Goal: Transaction & Acquisition: Purchase product/service

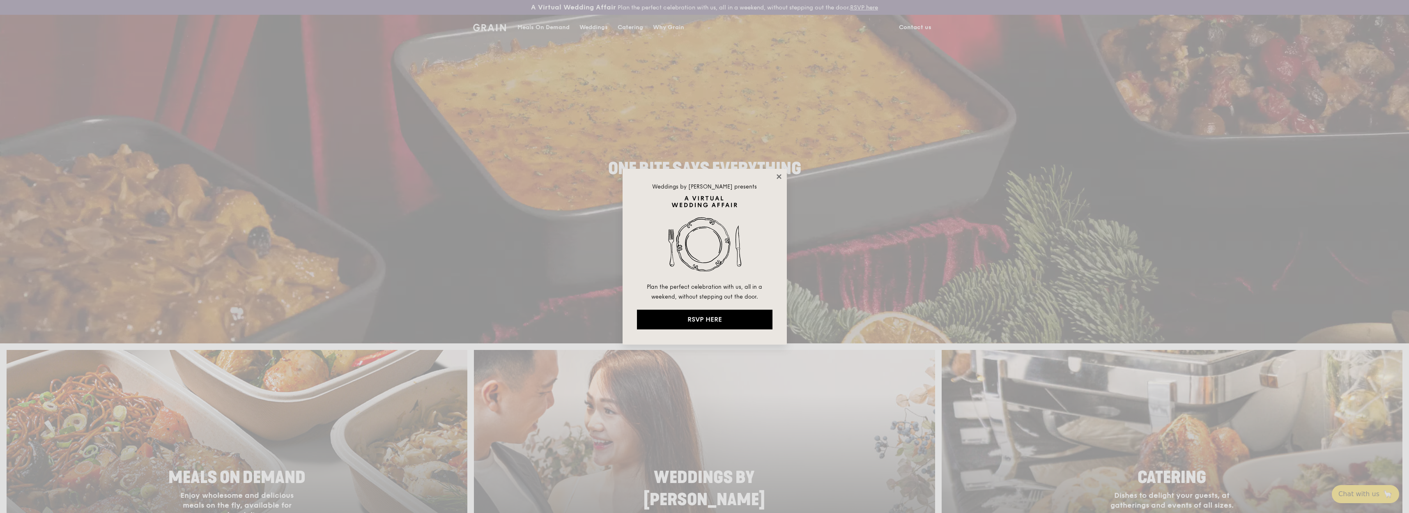
click at [780, 177] on icon at bounding box center [778, 176] width 5 height 5
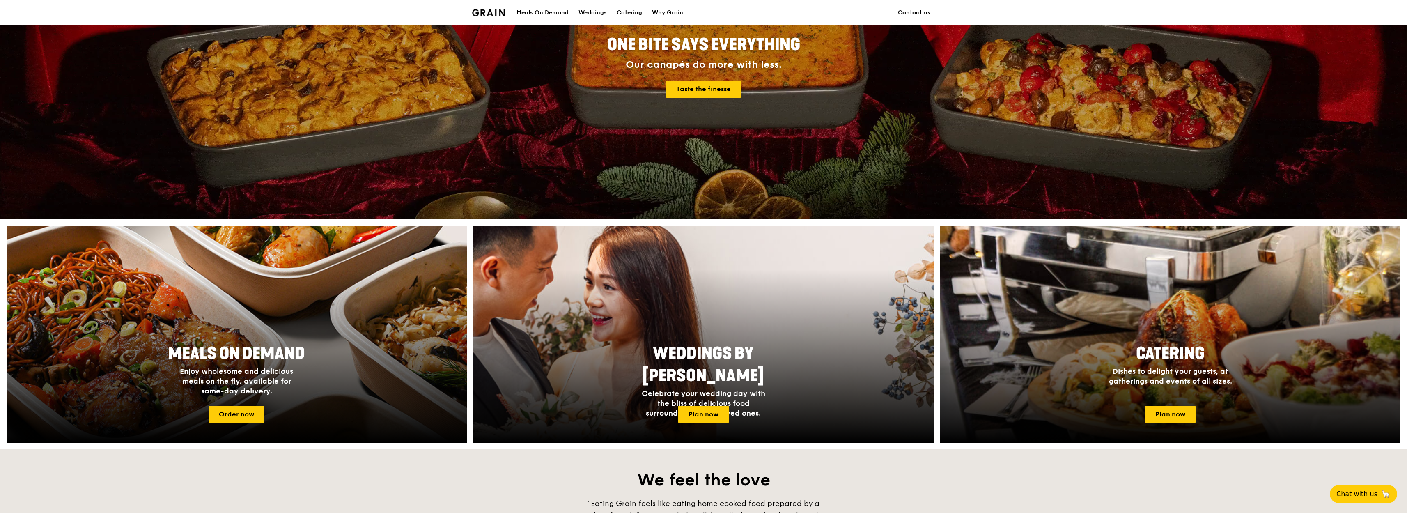
scroll to position [148, 0]
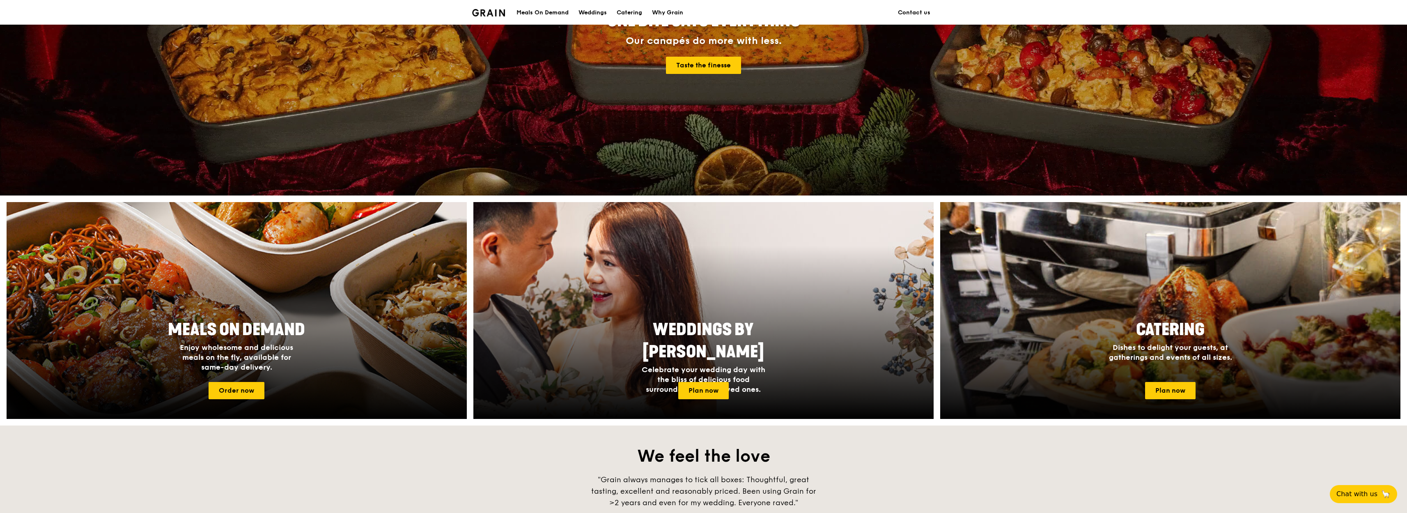
click at [558, 11] on div "Meals On Demand" at bounding box center [543, 12] width 52 height 25
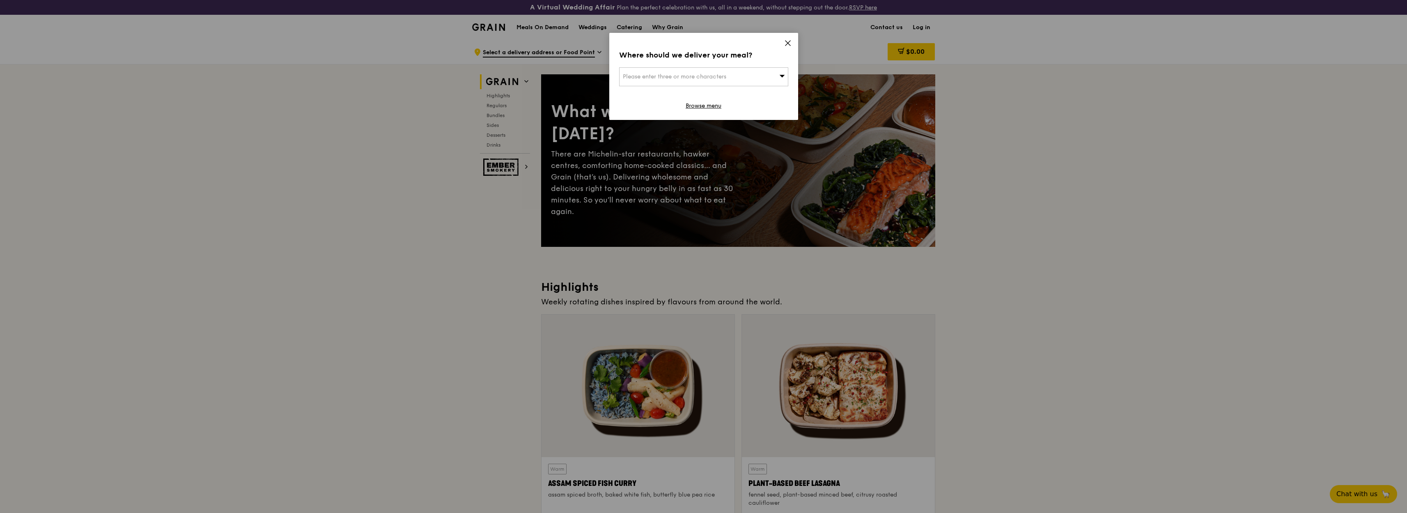
click at [723, 79] on span "Please enter three or more characters" at bounding box center [674, 76] width 103 height 7
click at [723, 79] on input "search" at bounding box center [704, 77] width 168 height 18
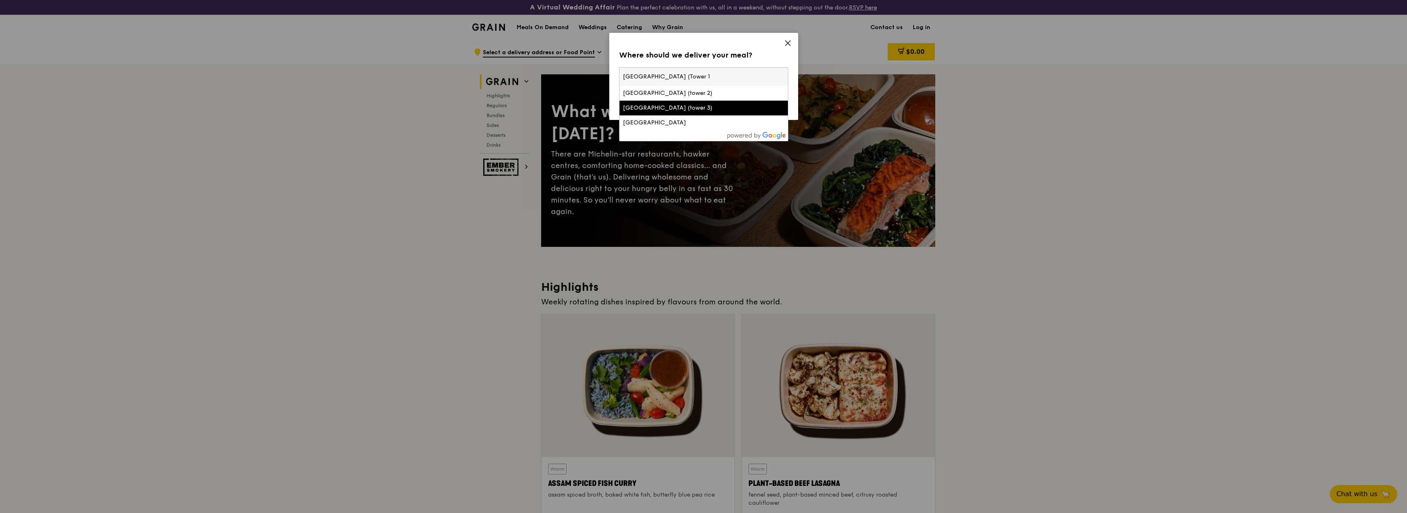
type input "[GEOGRAPHIC_DATA] (Tower 1)"
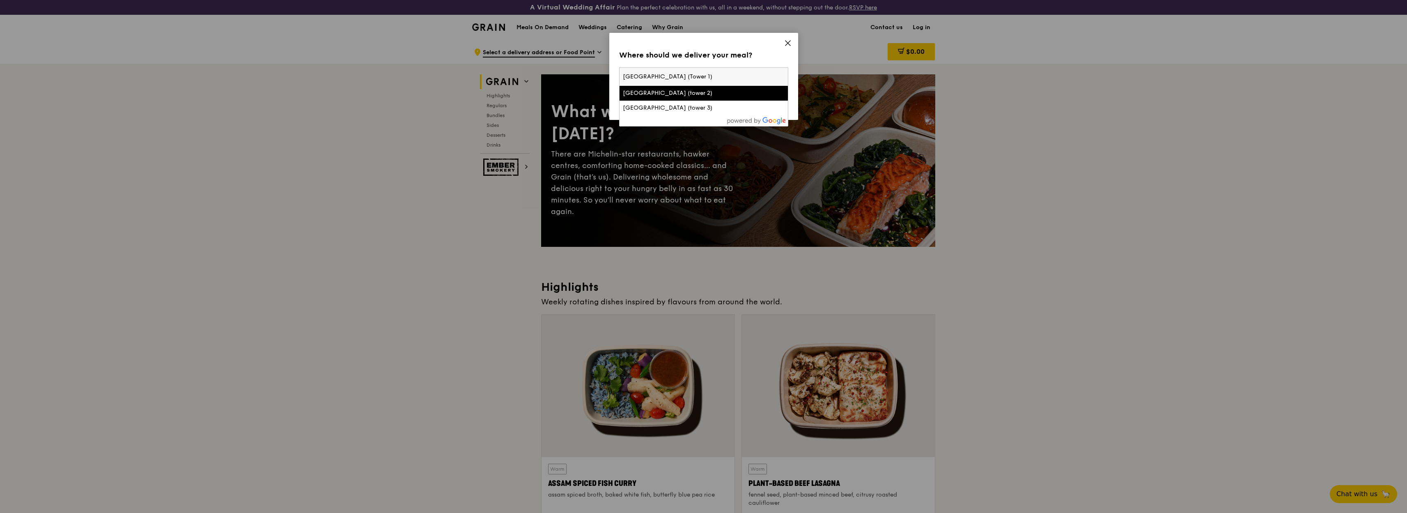
click at [754, 78] on input "[GEOGRAPHIC_DATA] (Tower 1)" at bounding box center [704, 77] width 168 height 18
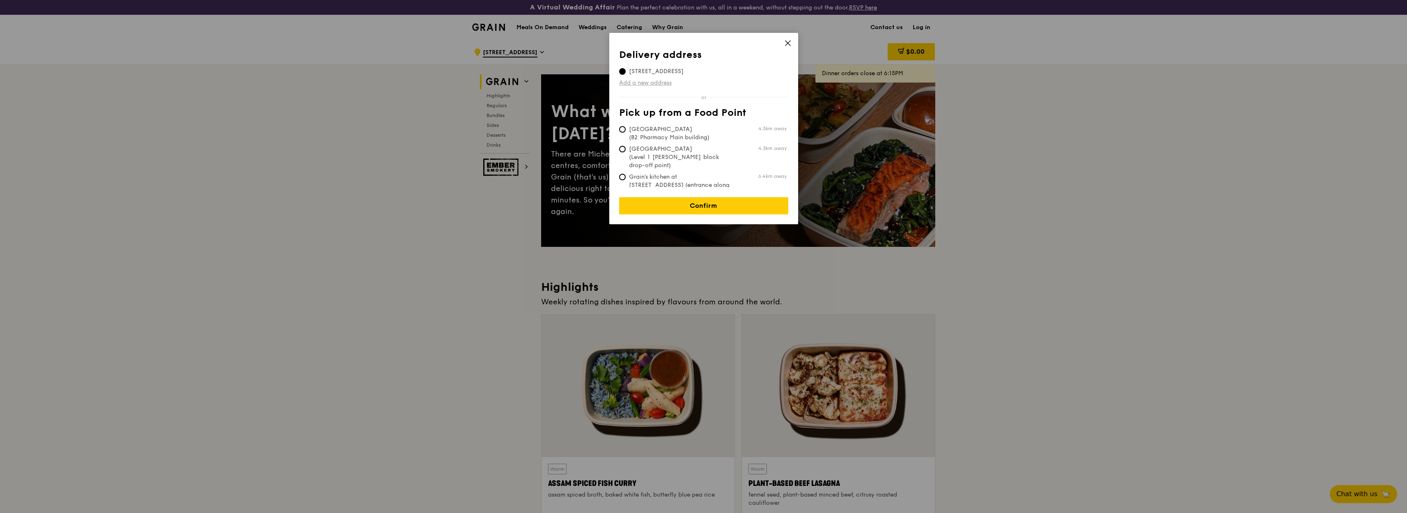
click at [654, 82] on link "Add a new address" at bounding box center [703, 83] width 169 height 8
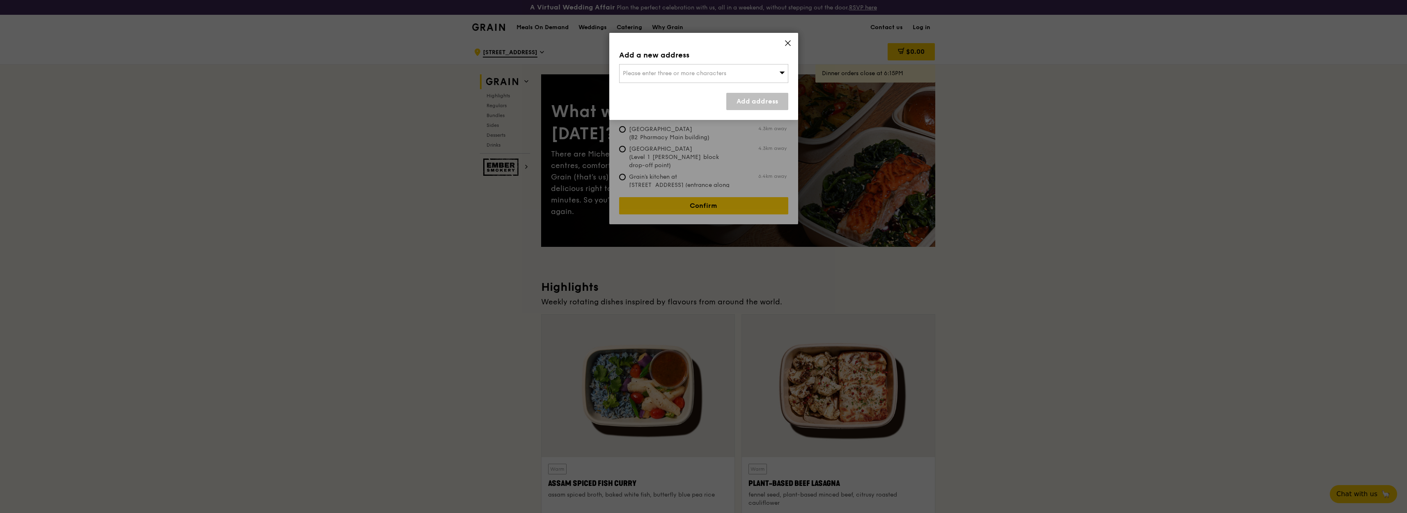
click at [783, 73] on icon at bounding box center [781, 72] width 5 height 2
type input "S"
type input "M"
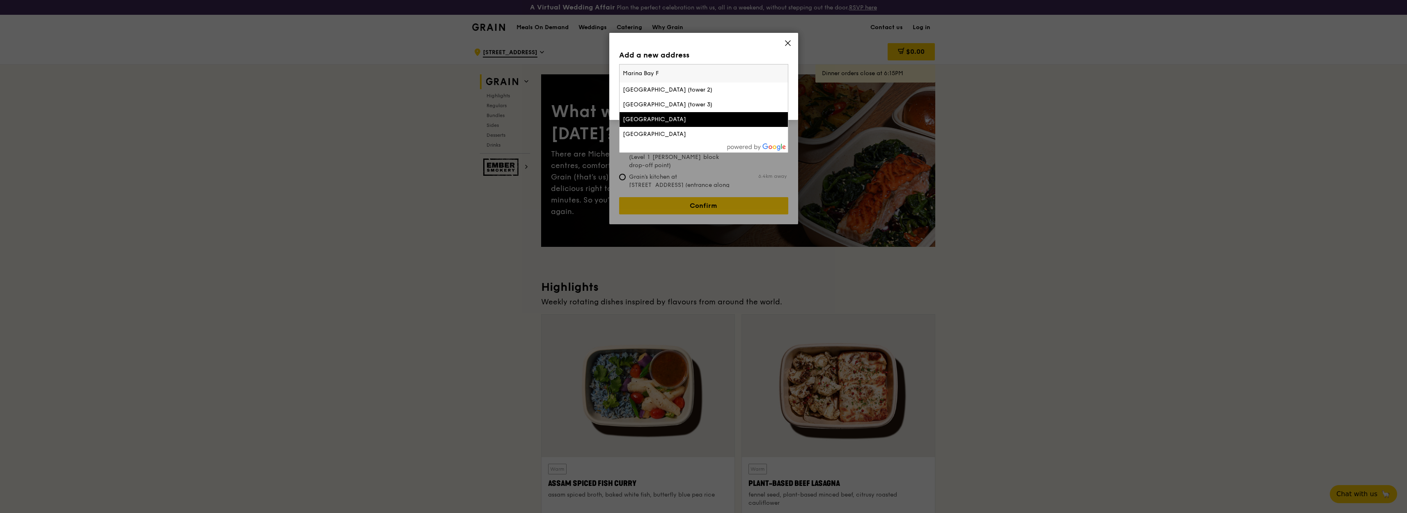
type input "Marina Bay F"
click at [689, 124] on li "[GEOGRAPHIC_DATA]" at bounding box center [704, 119] width 168 height 15
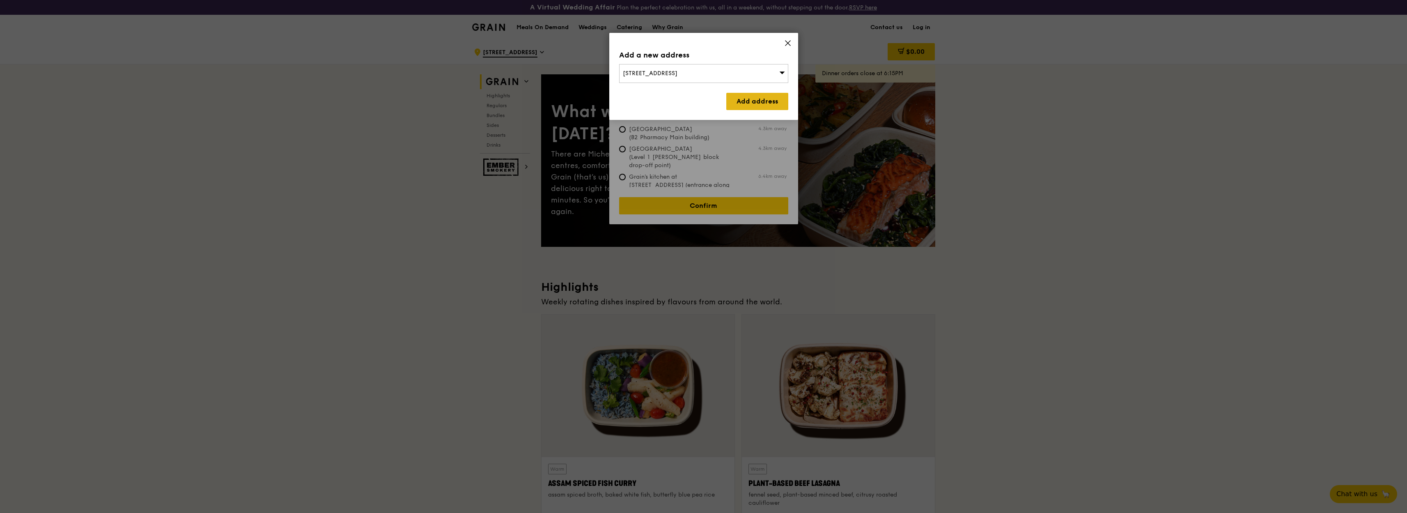
click at [756, 105] on link "Add address" at bounding box center [757, 101] width 62 height 17
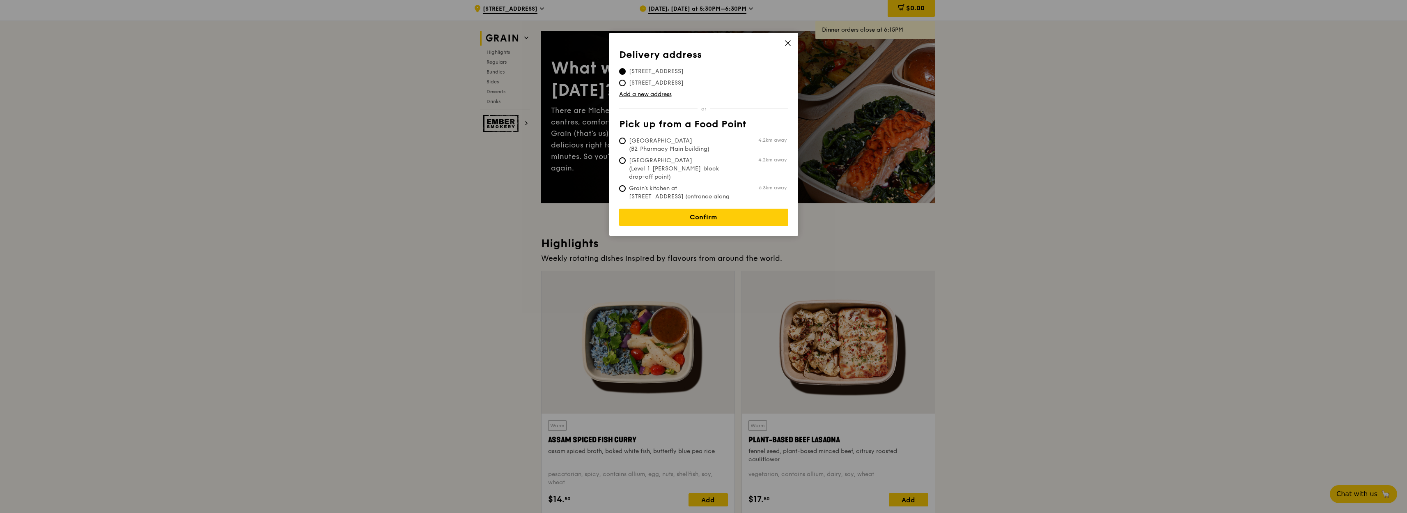
scroll to position [99, 0]
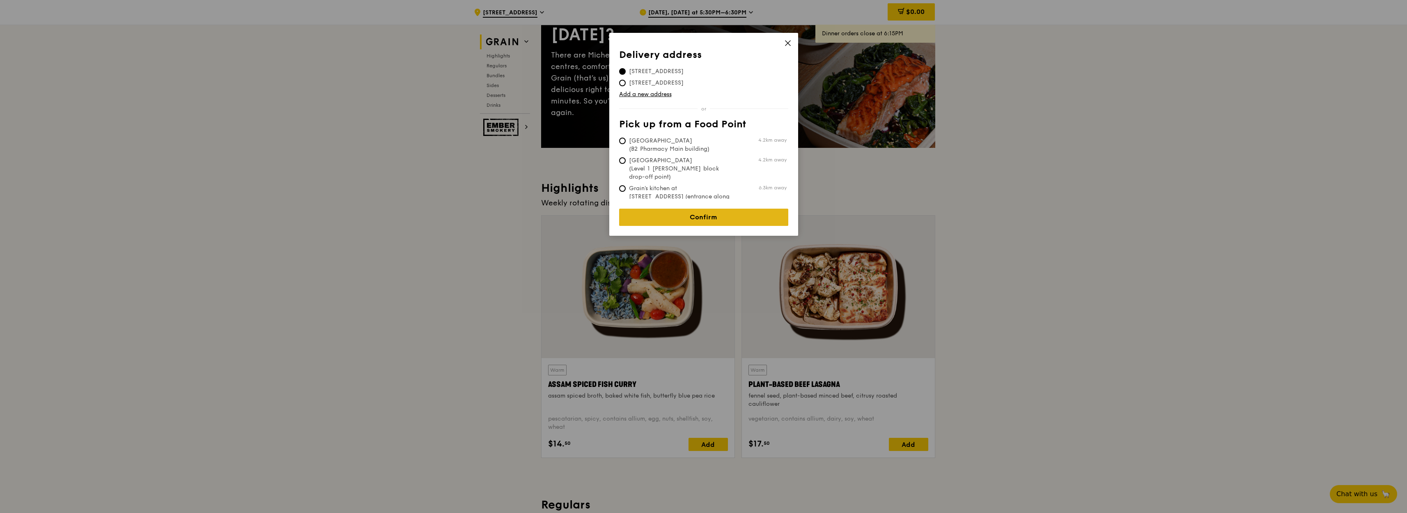
click at [699, 217] on link "Confirm" at bounding box center [703, 217] width 169 height 17
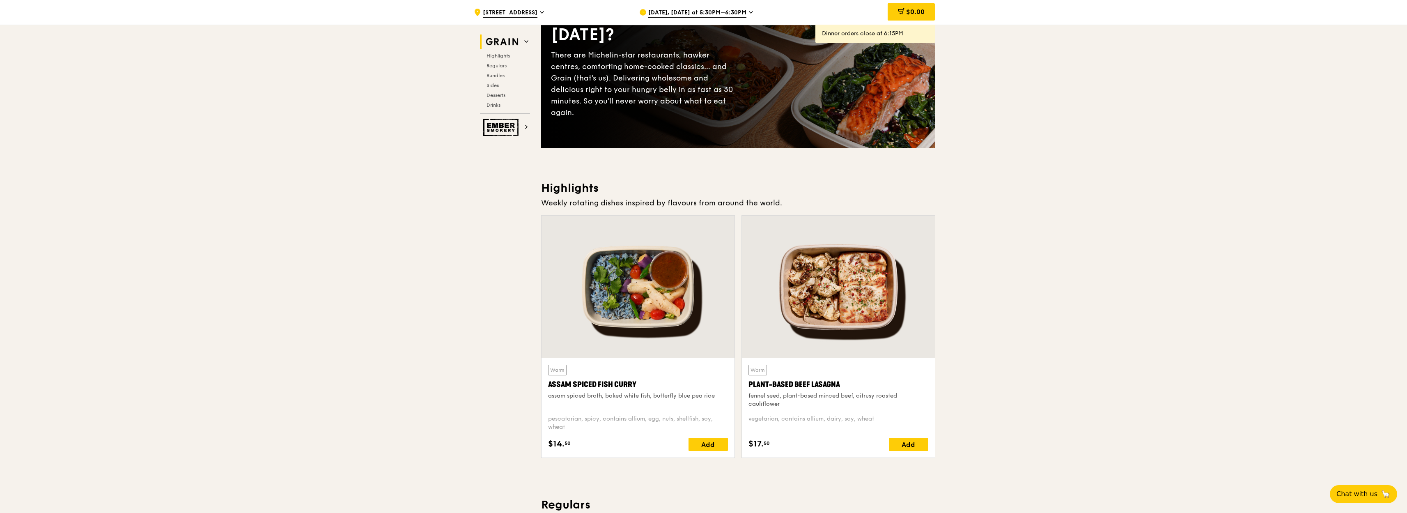
click at [741, 13] on span "[DATE], [DATE] at 5:30PM–6:30PM" at bounding box center [697, 13] width 98 height 9
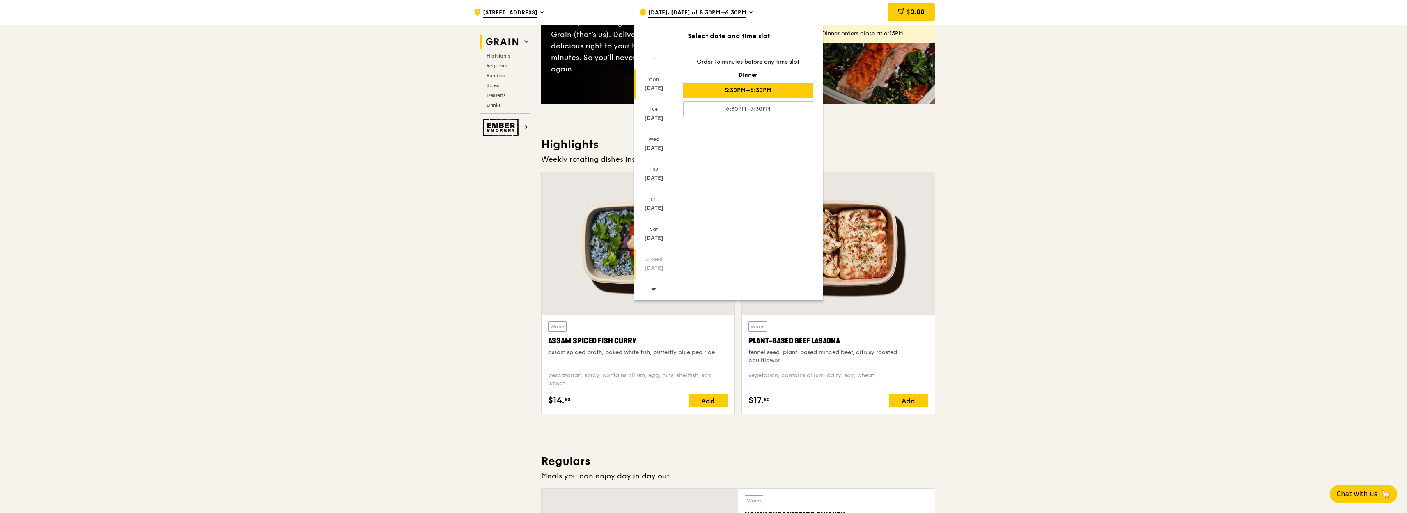
scroll to position [197, 0]
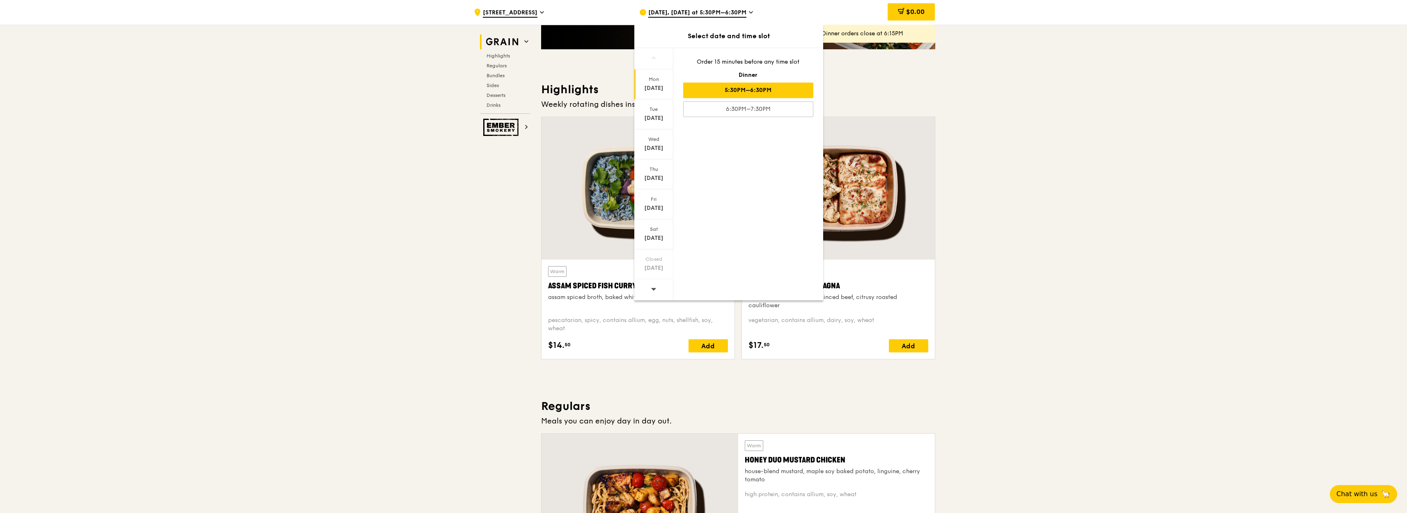
click at [653, 293] on span at bounding box center [654, 288] width 6 height 19
click at [657, 90] on div "[DATE]" at bounding box center [654, 88] width 37 height 8
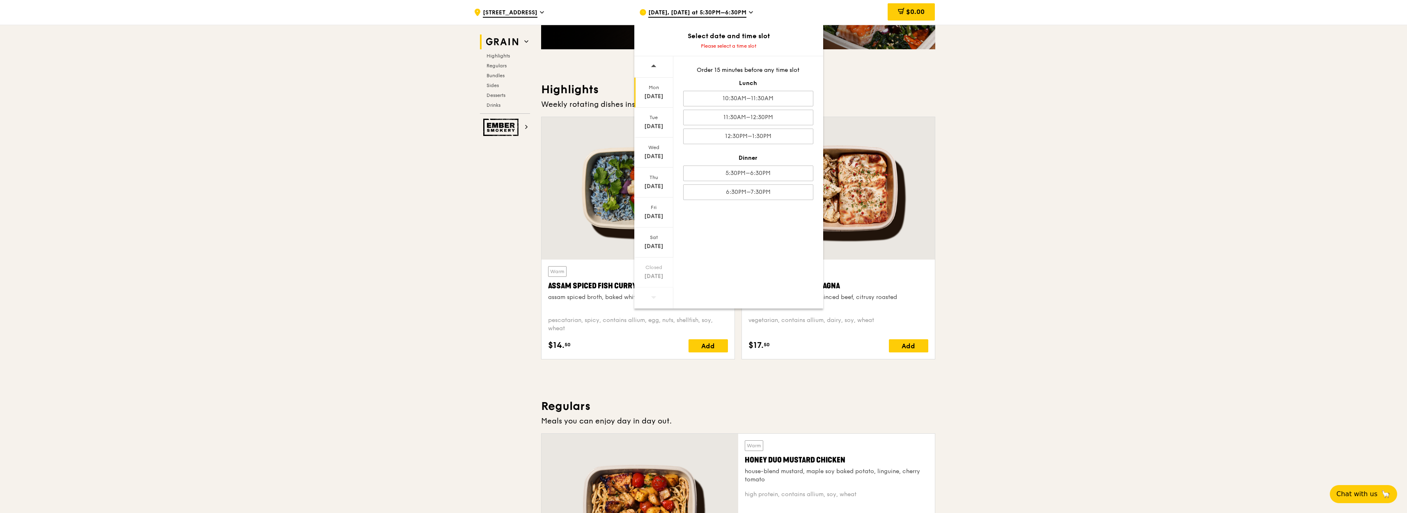
click at [648, 94] on div "[DATE]" at bounding box center [654, 96] width 37 height 8
click at [749, 15] on icon at bounding box center [751, 12] width 4 height 7
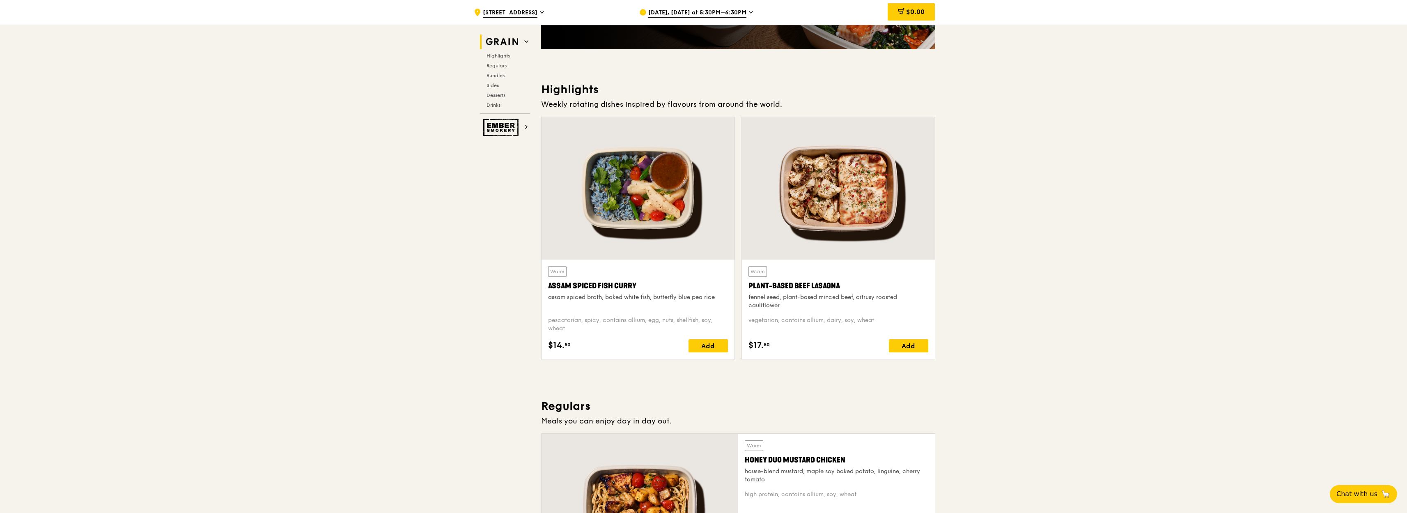
click at [749, 12] on icon at bounding box center [751, 12] width 4 height 7
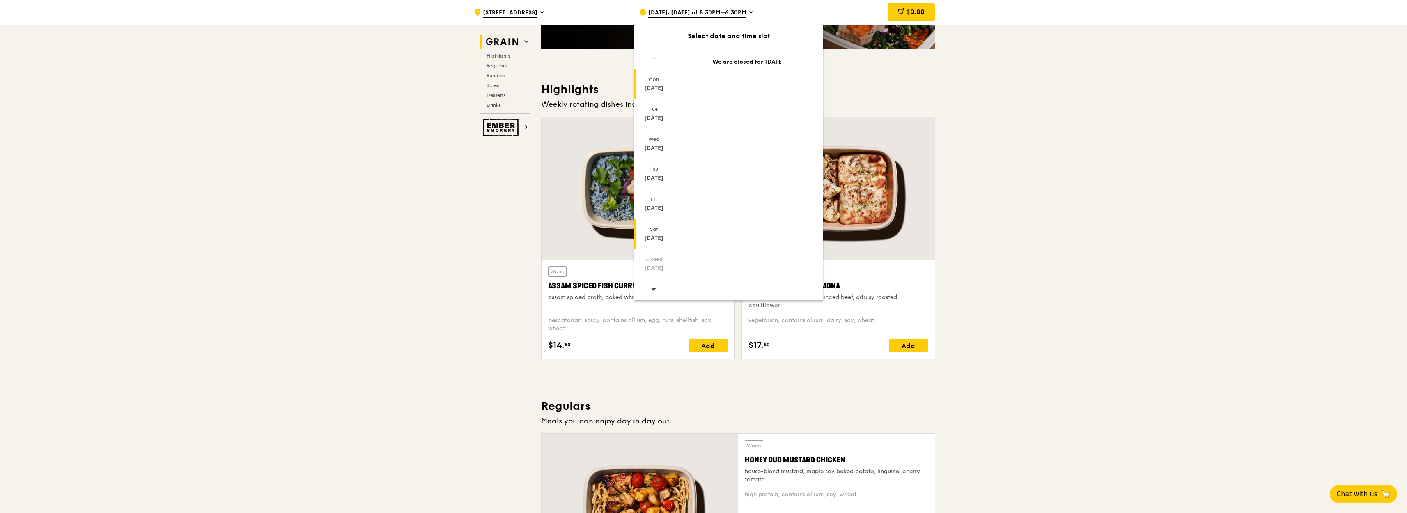
scroll to position [296, 0]
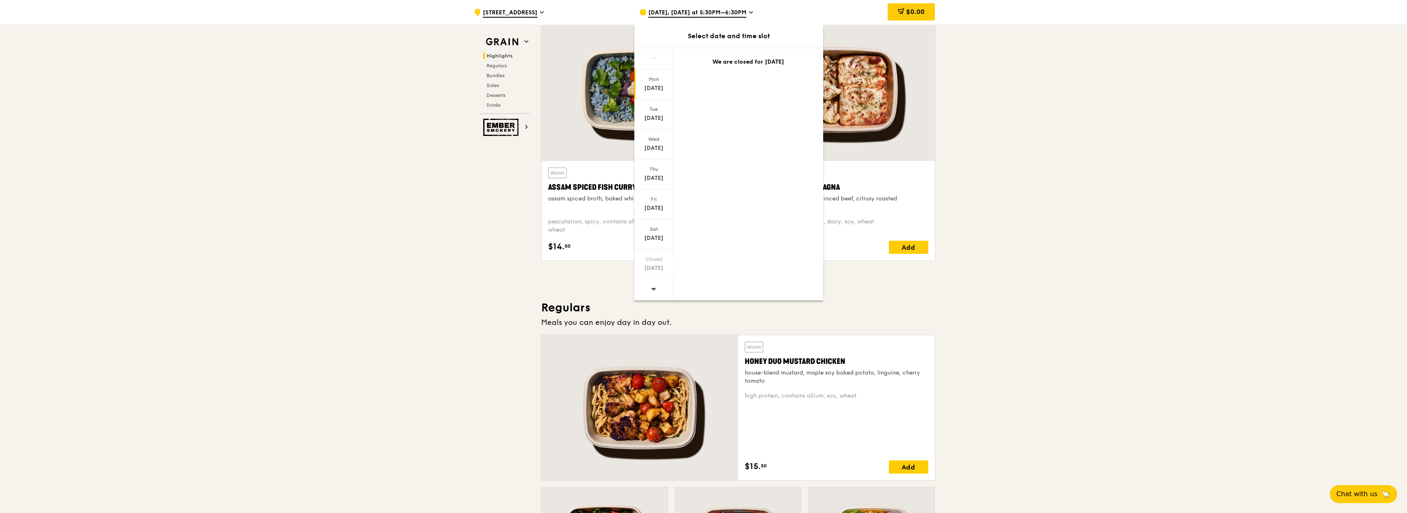
click at [655, 287] on icon at bounding box center [654, 289] width 6 height 6
click at [656, 86] on div "[DATE]" at bounding box center [654, 88] width 37 height 8
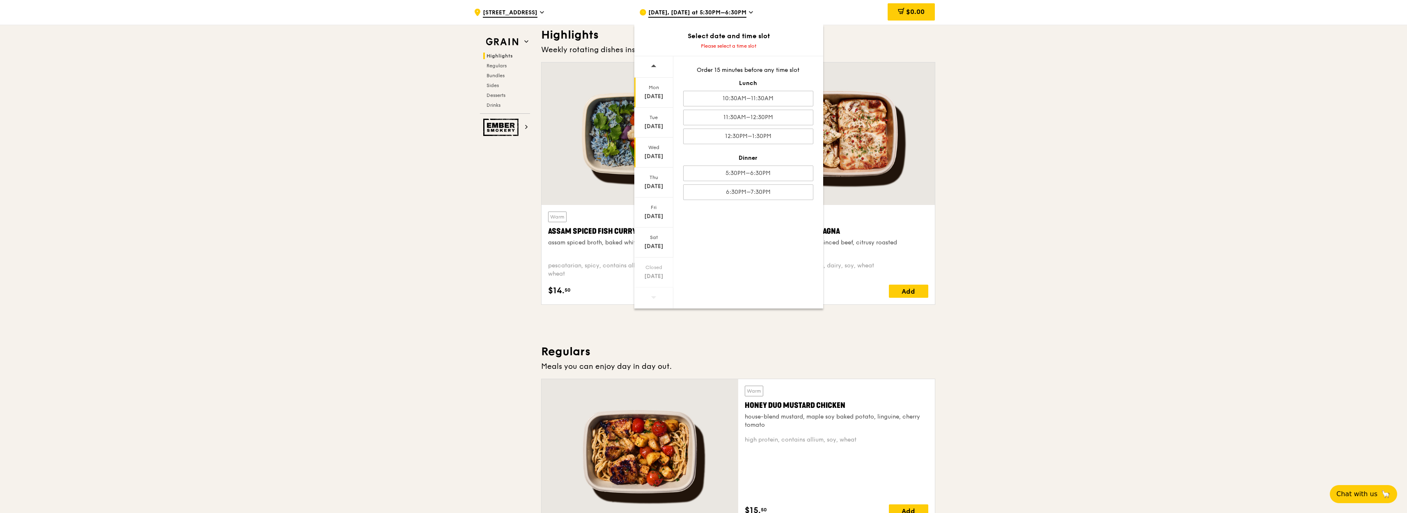
scroll to position [197, 0]
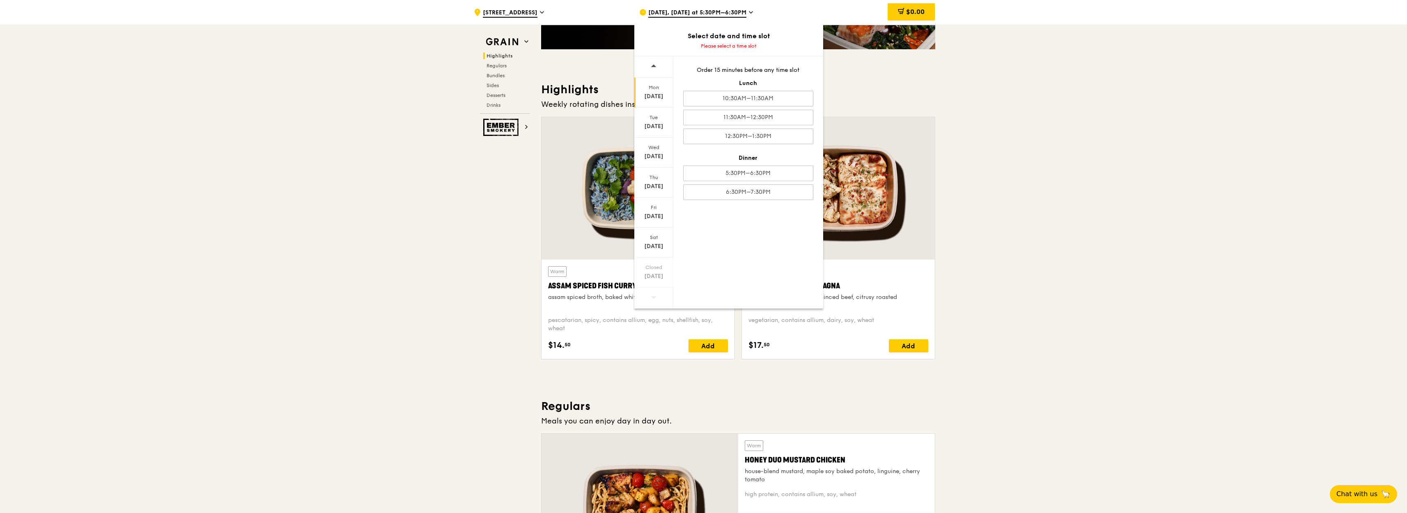
click at [655, 67] on icon at bounding box center [653, 65] width 5 height 2
click at [710, 12] on span "[DATE], [DATE] at 5:30PM–6:30PM" at bounding box center [697, 13] width 98 height 9
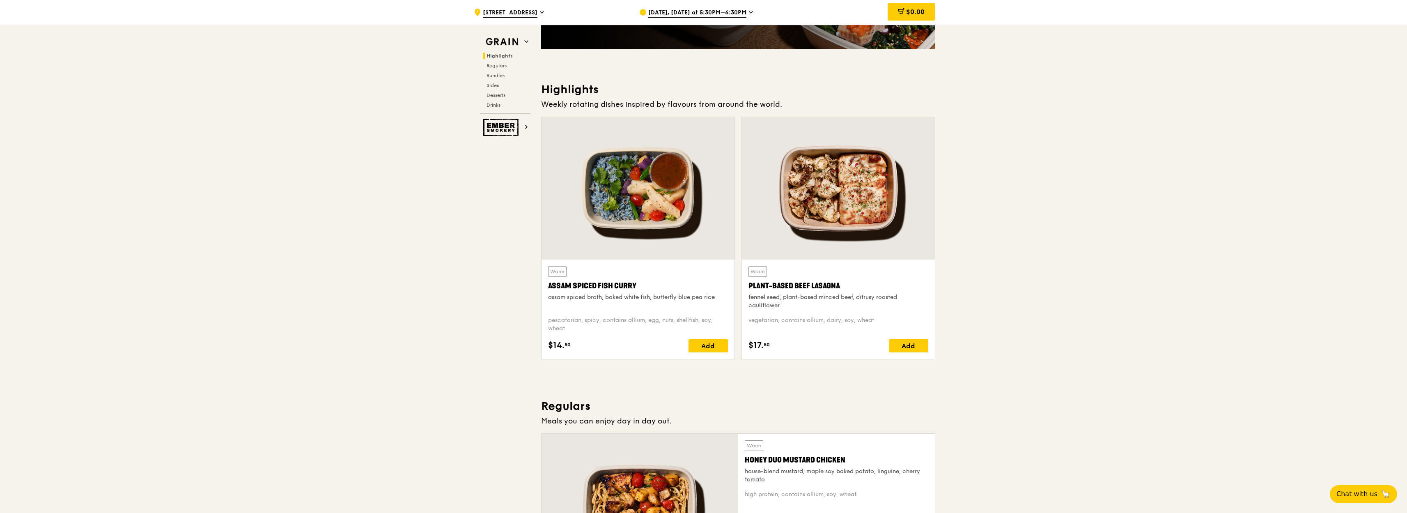
click at [749, 14] on icon at bounding box center [751, 12] width 4 height 7
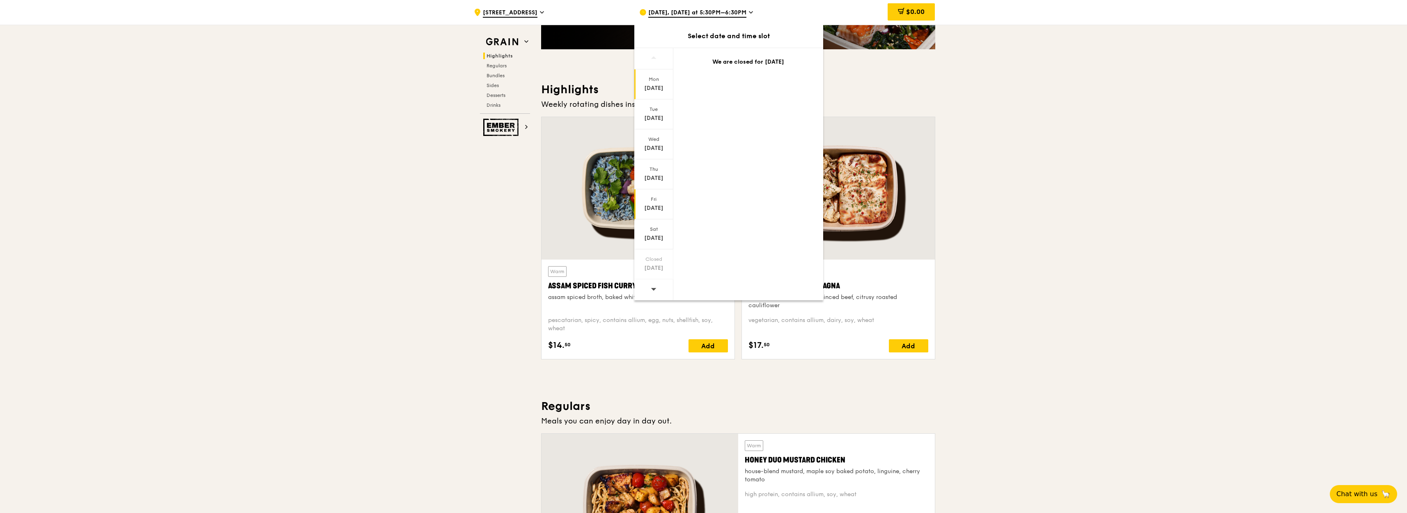
click at [653, 200] on div "Fri" at bounding box center [654, 199] width 37 height 7
click at [656, 298] on icon at bounding box center [654, 297] width 6 height 6
click at [659, 96] on div "[DATE]" at bounding box center [654, 96] width 37 height 8
click at [766, 122] on div "11:30AM–12:30PM" at bounding box center [748, 118] width 130 height 16
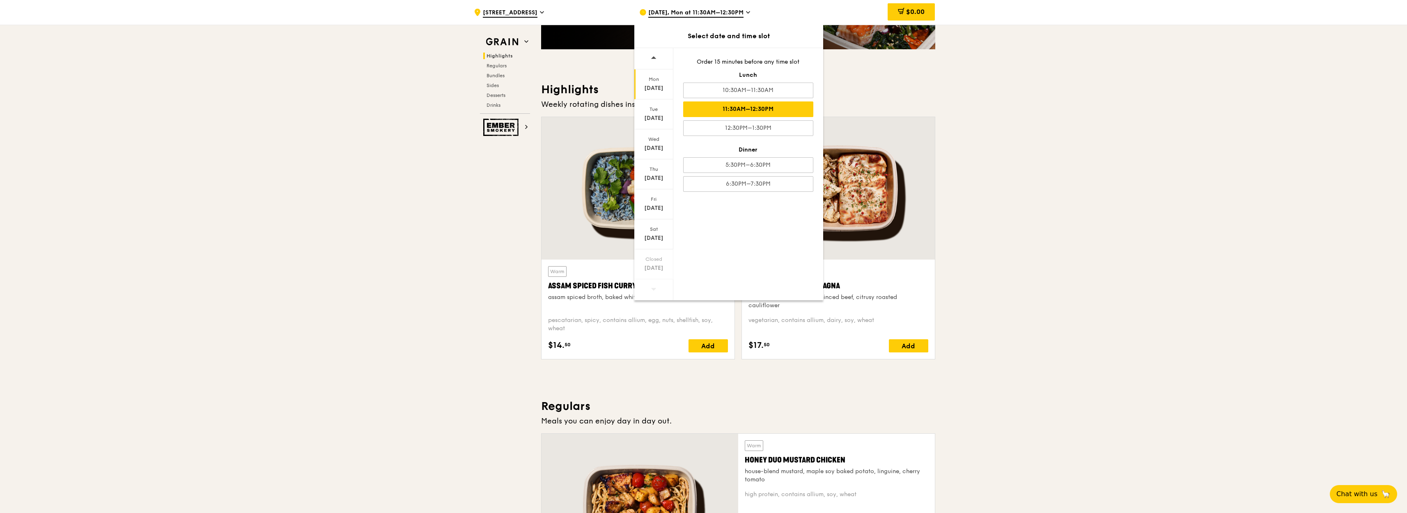
click at [770, 108] on div "11:30AM–12:30PM" at bounding box center [748, 109] width 130 height 16
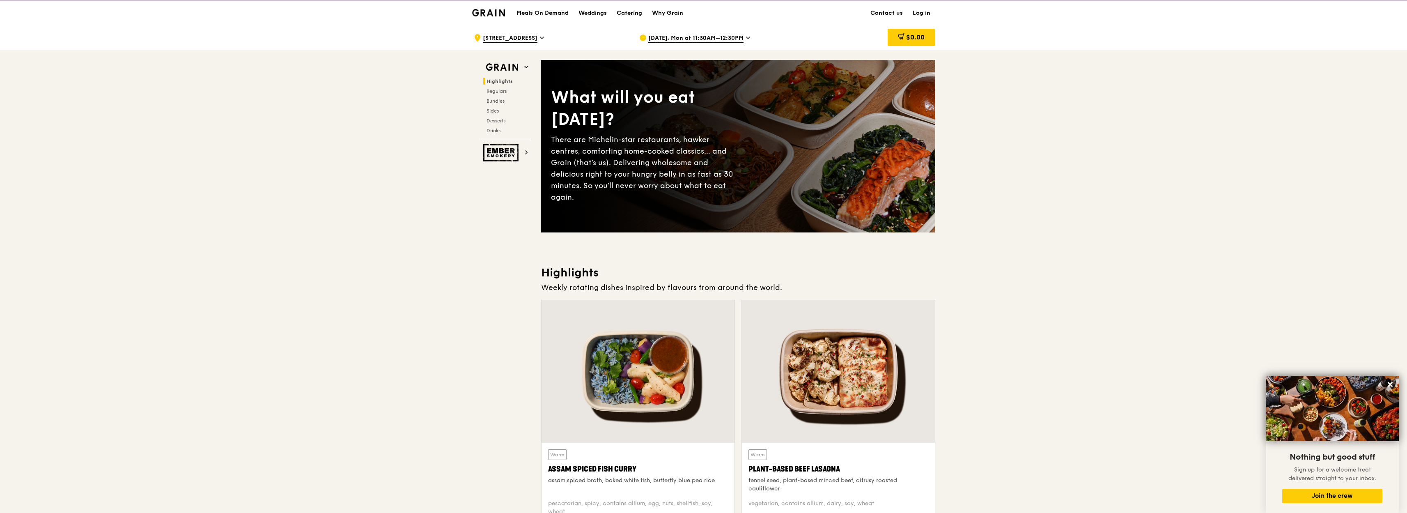
scroll to position [0, 0]
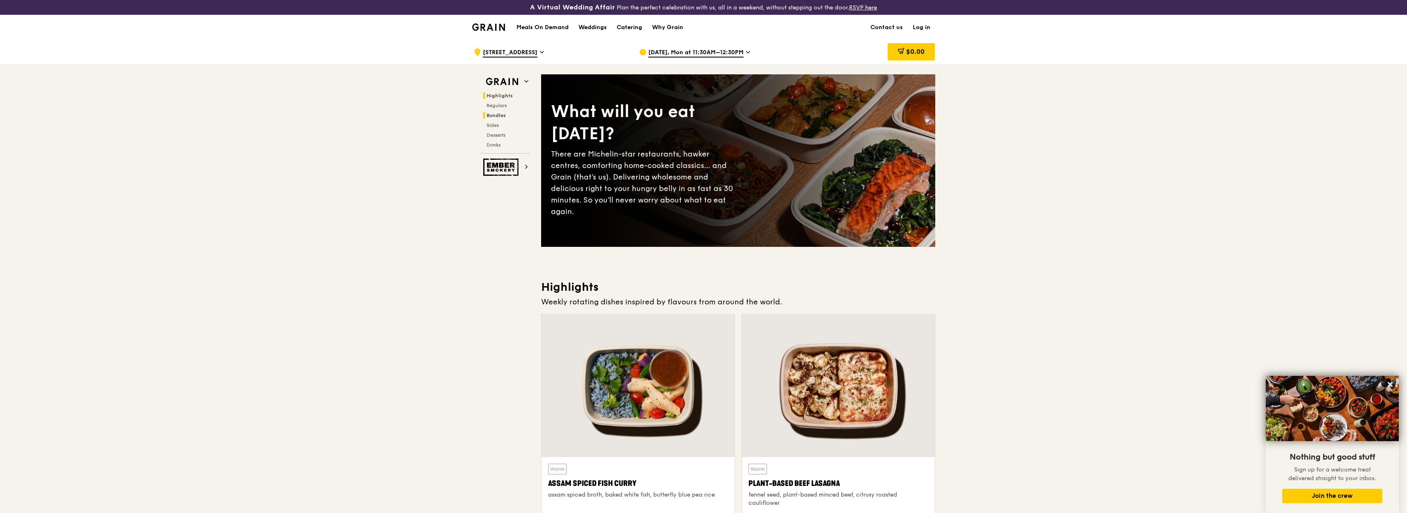
click at [493, 115] on span "Bundles" at bounding box center [496, 116] width 19 height 6
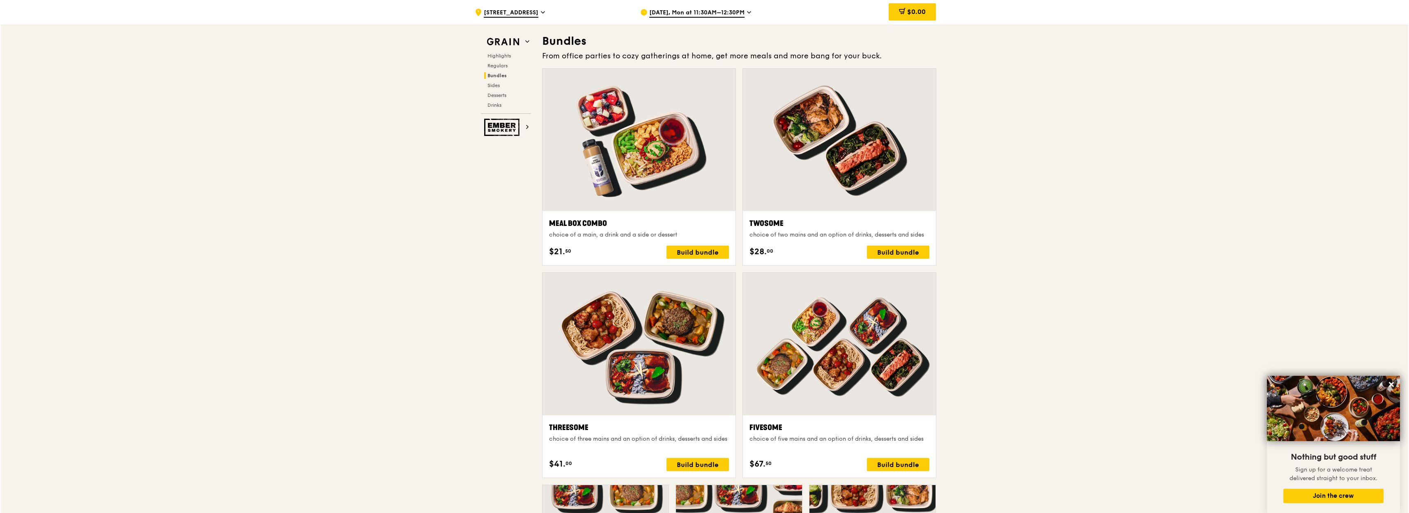
scroll to position [1206, 0]
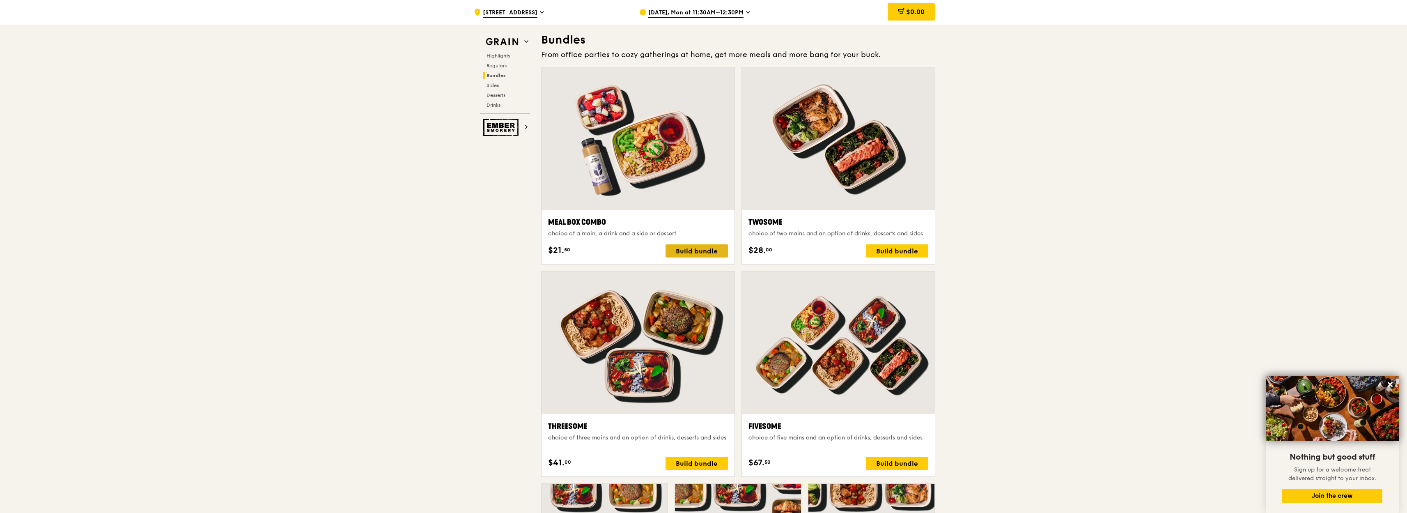
click at [680, 250] on div "Build bundle" at bounding box center [697, 250] width 62 height 13
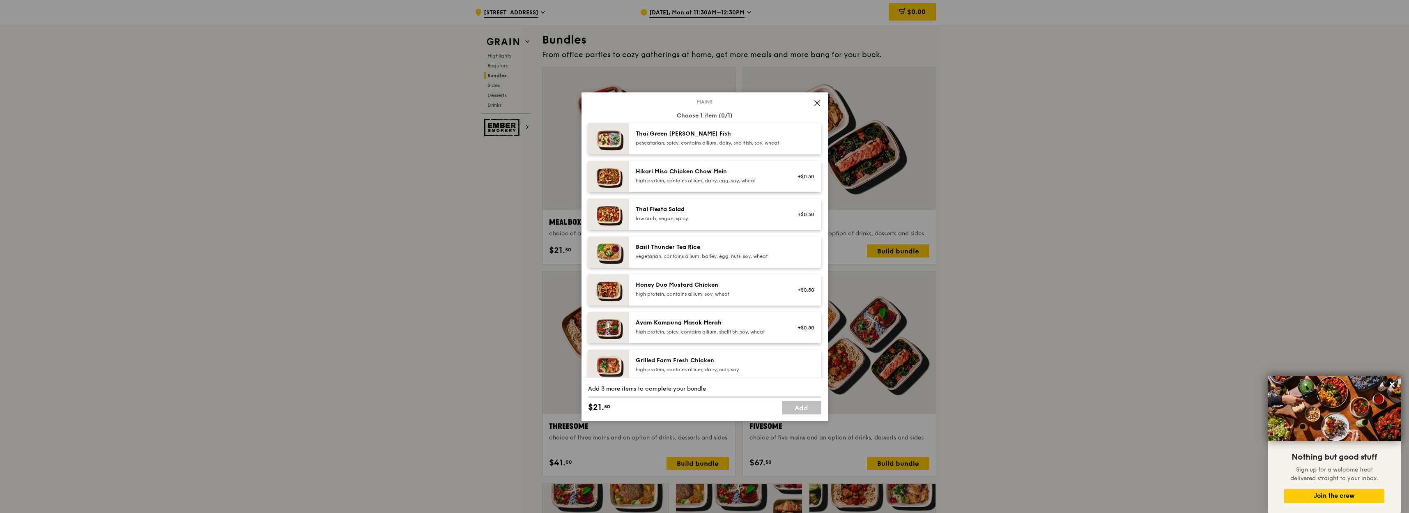
scroll to position [99, 0]
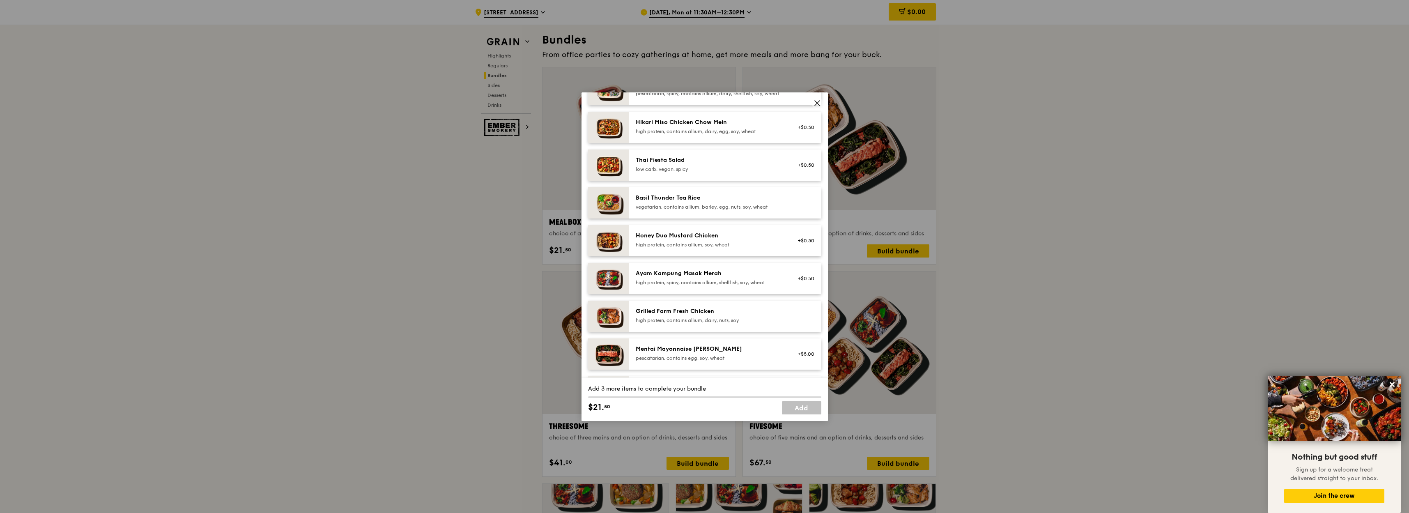
click at [681, 353] on div "Mentai Mayonnaise [PERSON_NAME]" at bounding box center [709, 349] width 147 height 8
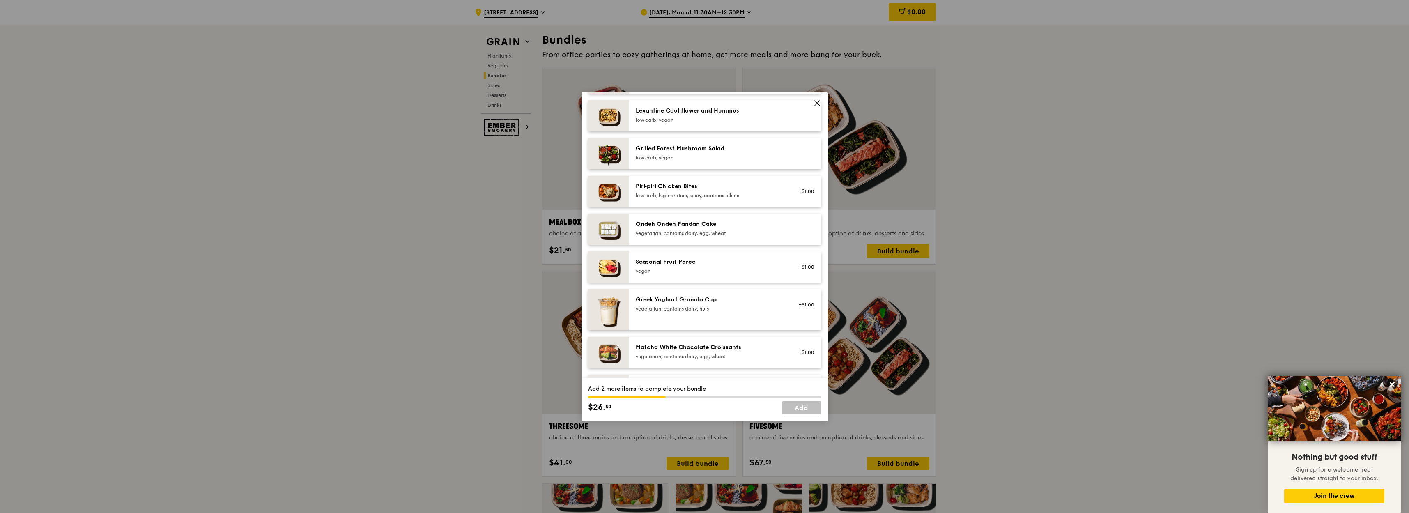
scroll to position [542, 0]
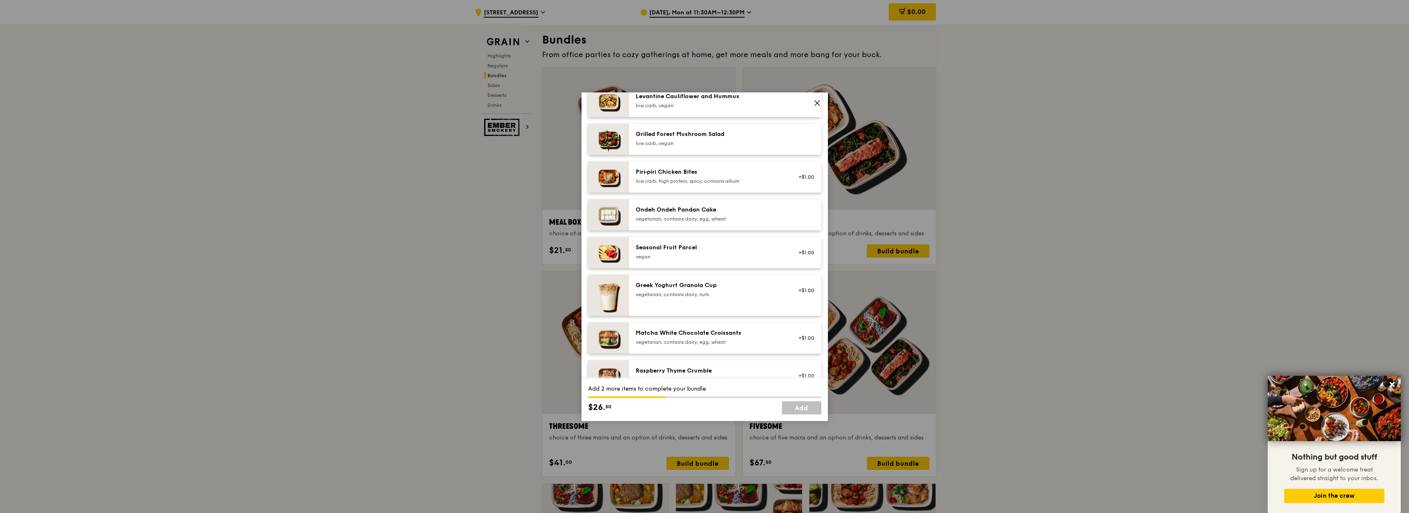
click at [727, 252] on div "Seasonal Fruit Parcel" at bounding box center [709, 247] width 147 height 8
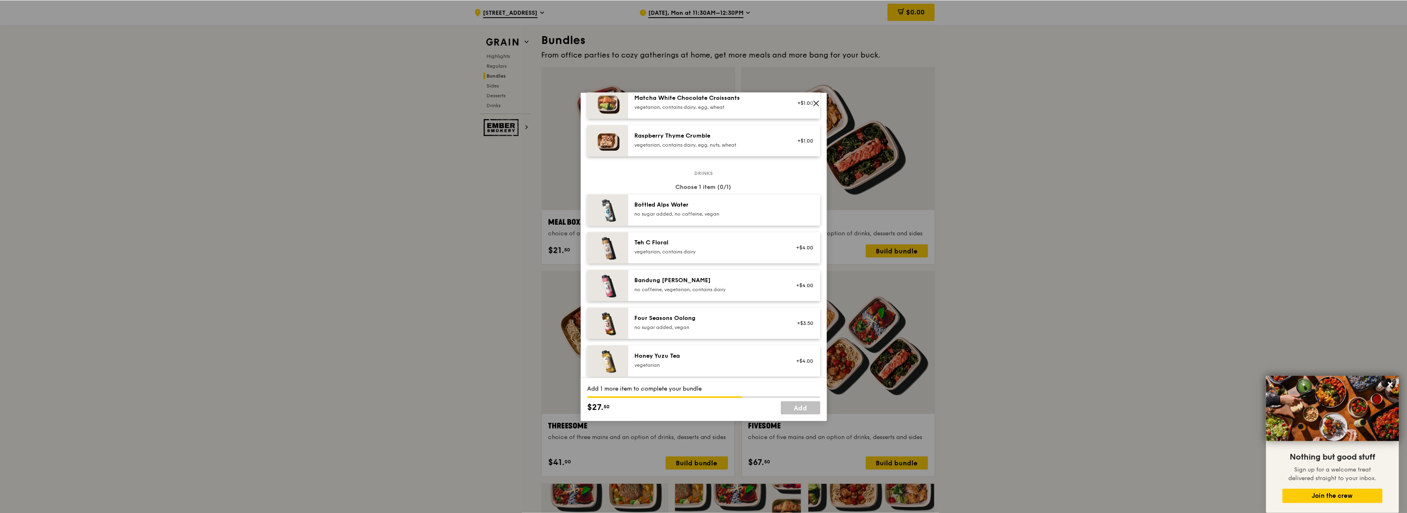
scroll to position [788, 0]
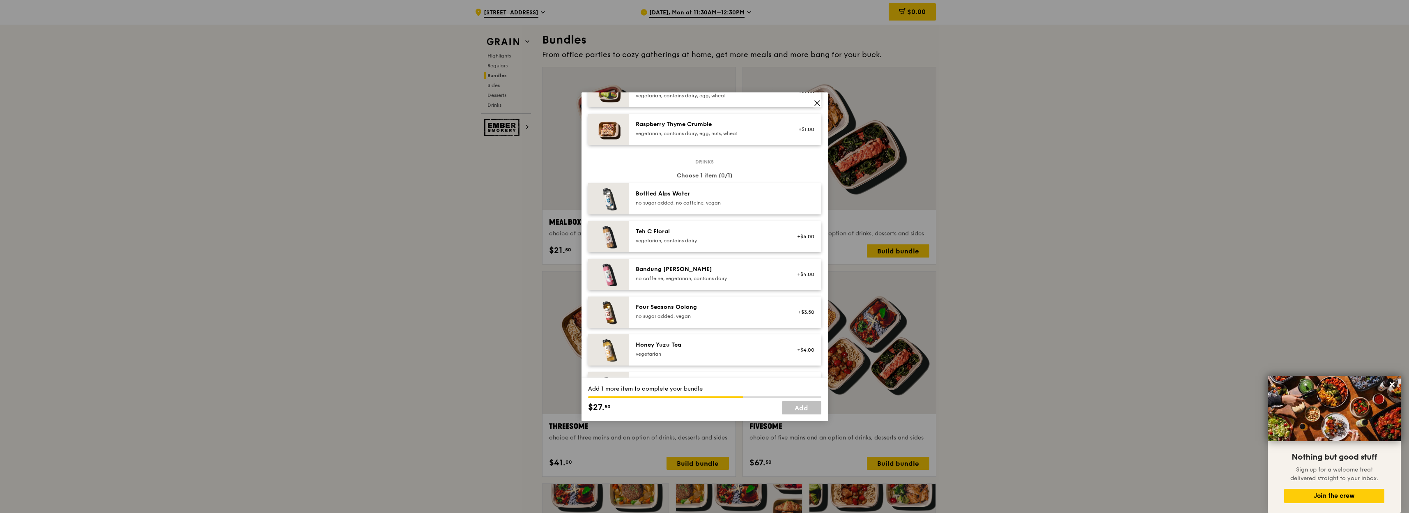
click at [724, 319] on div "no sugar added, vegan" at bounding box center [709, 316] width 147 height 7
click at [808, 409] on link "Add" at bounding box center [801, 407] width 39 height 13
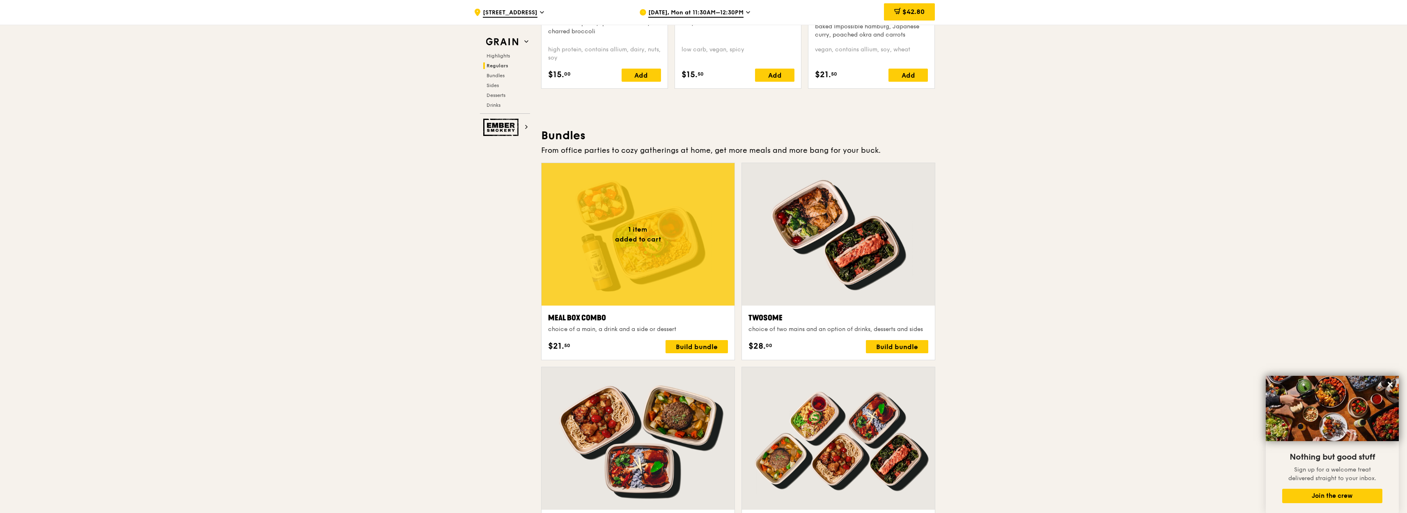
scroll to position [1107, 0]
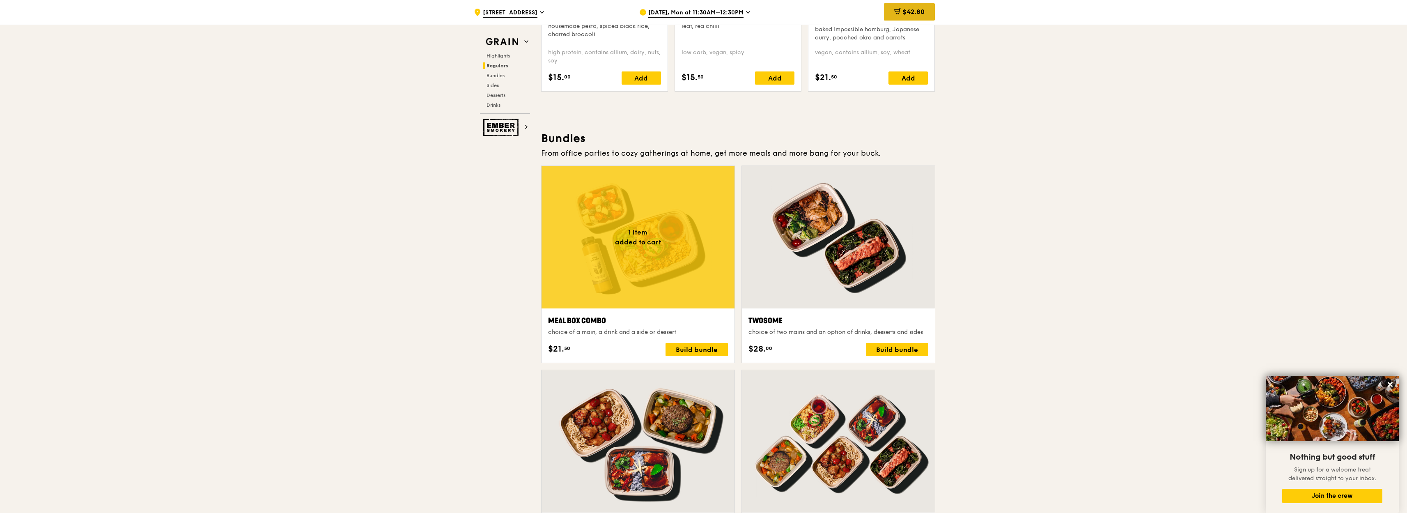
click at [917, 15] on span "$42.80" at bounding box center [914, 12] width 22 height 8
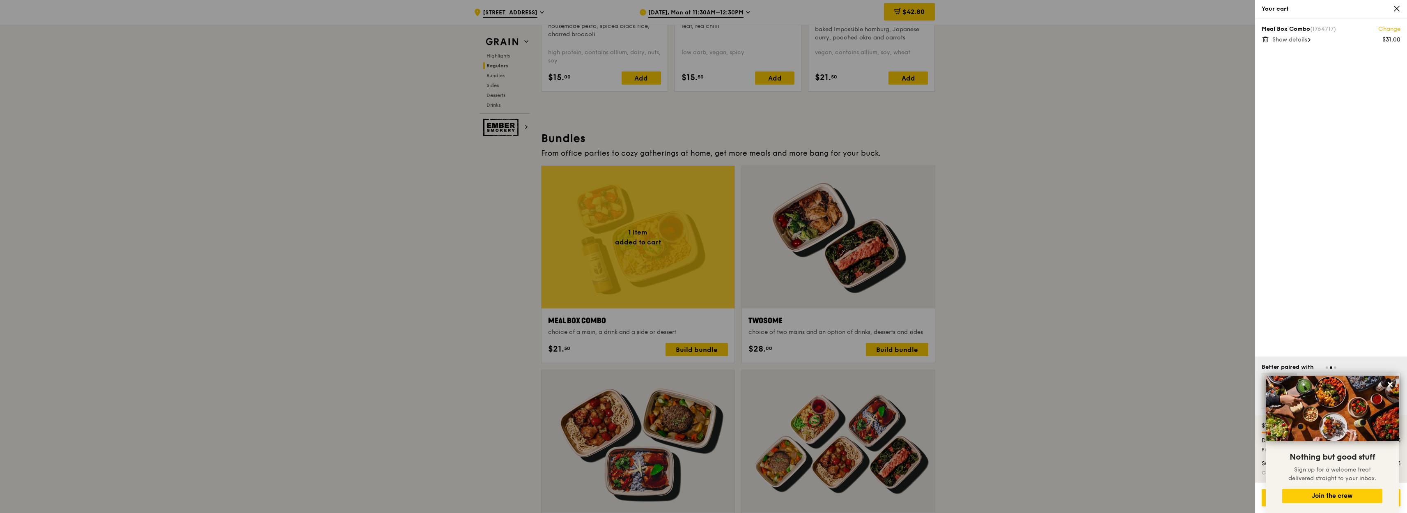
click at [1302, 41] on span "Show details" at bounding box center [1289, 39] width 35 height 7
click at [1401, 9] on div "Your cart" at bounding box center [1331, 9] width 152 height 18
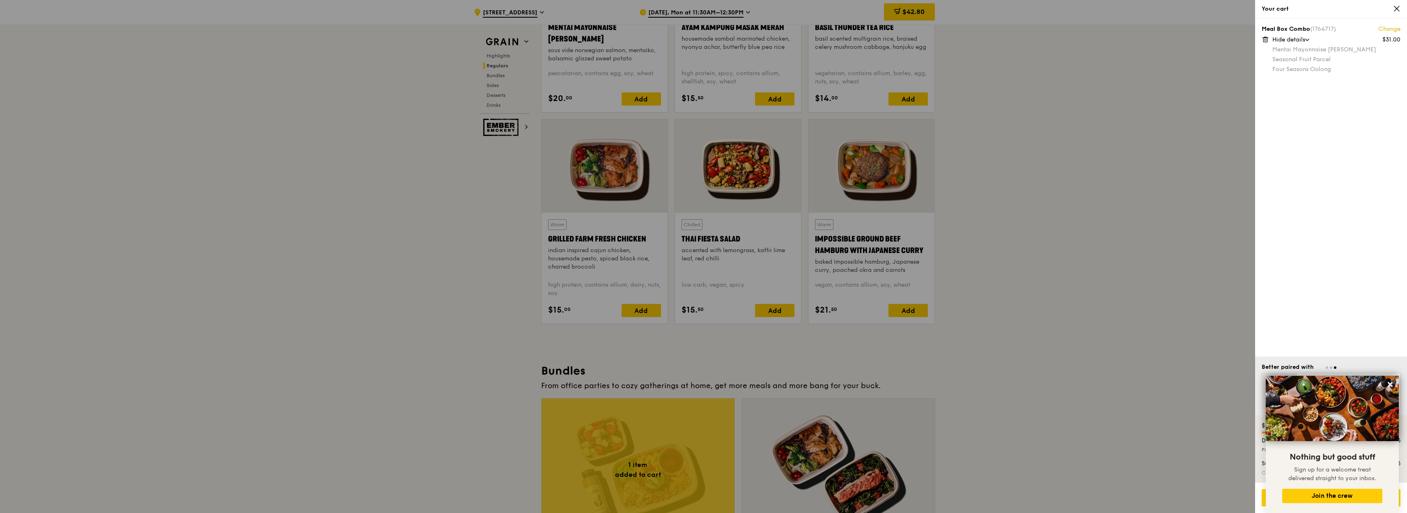
scroll to position [861, 0]
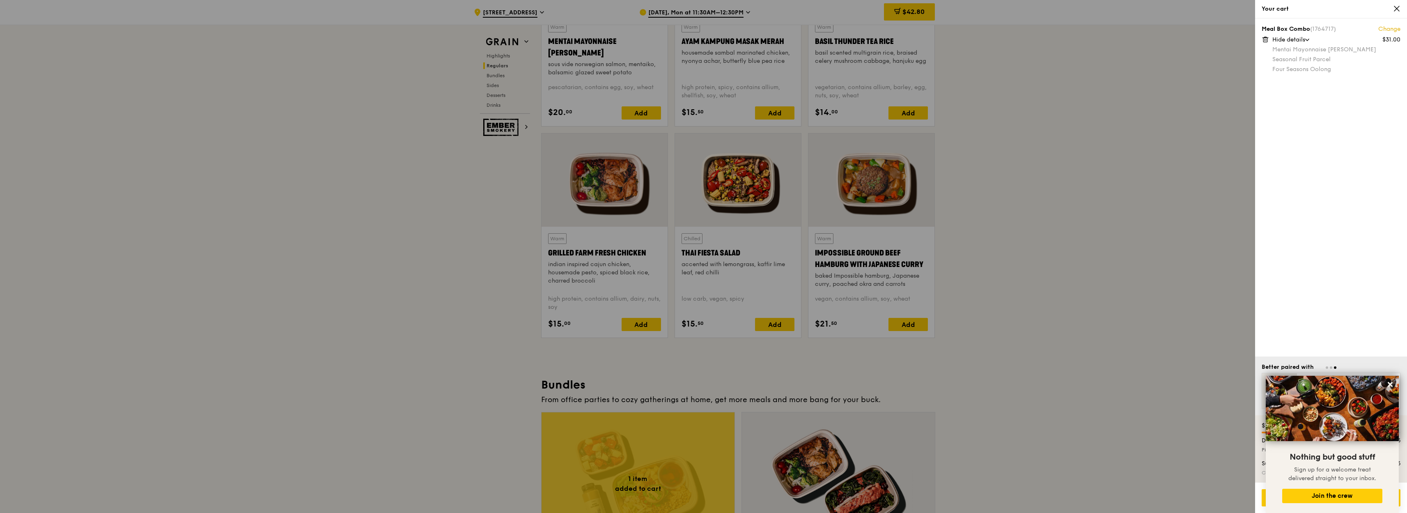
click at [1398, 11] on icon at bounding box center [1396, 8] width 7 height 7
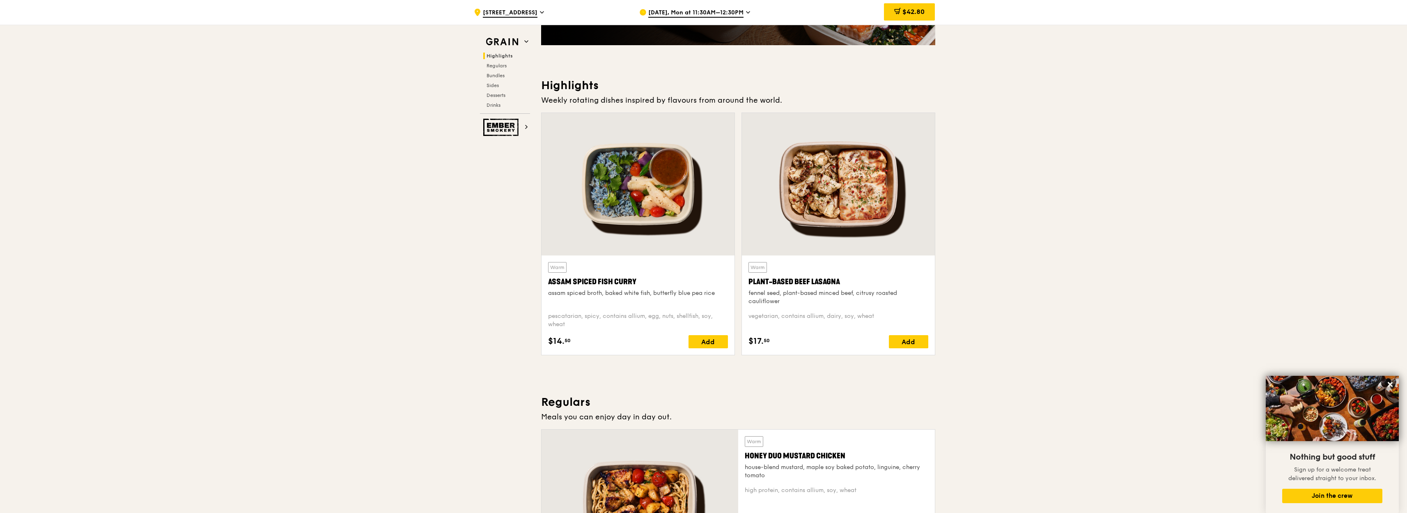
scroll to position [122, 0]
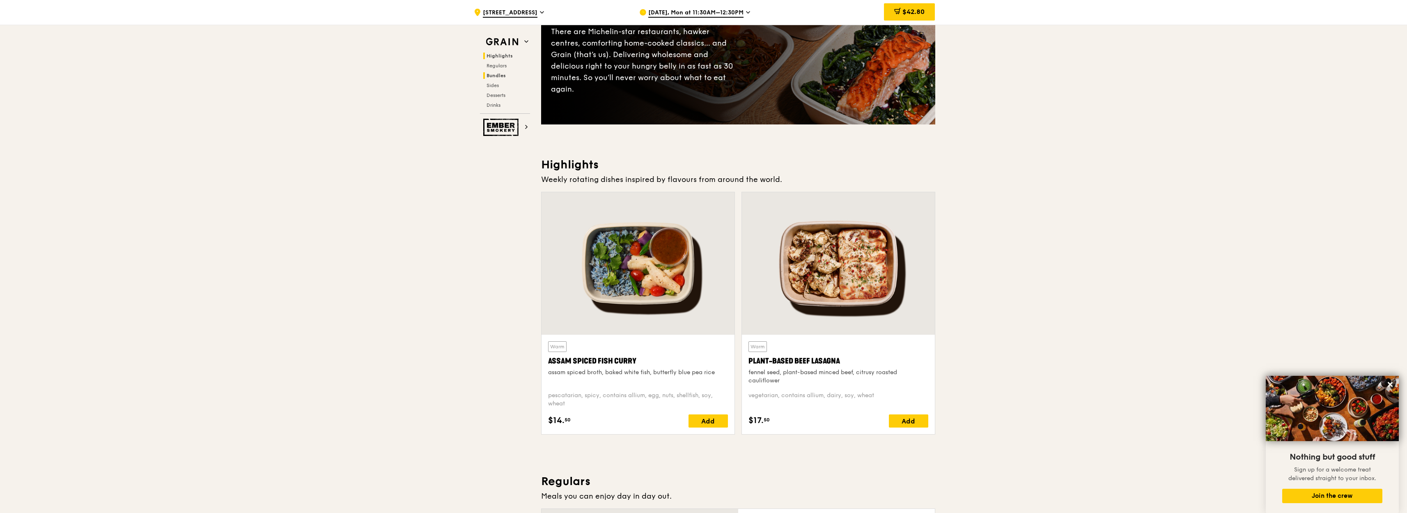
click at [498, 75] on span "Bundles" at bounding box center [496, 76] width 19 height 6
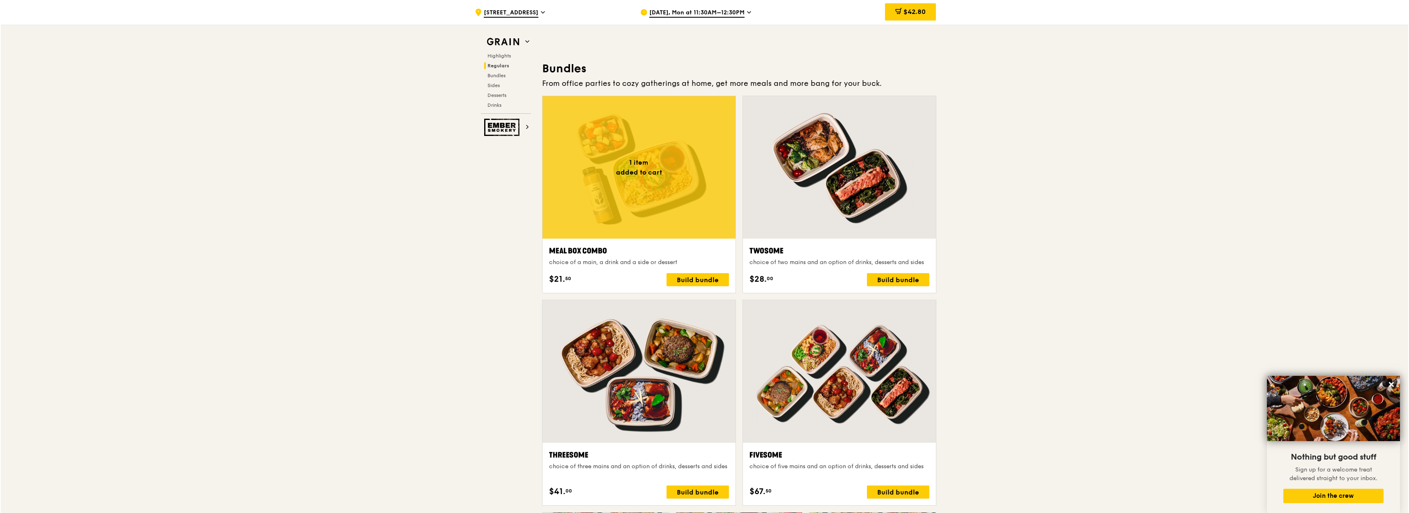
scroll to position [1206, 0]
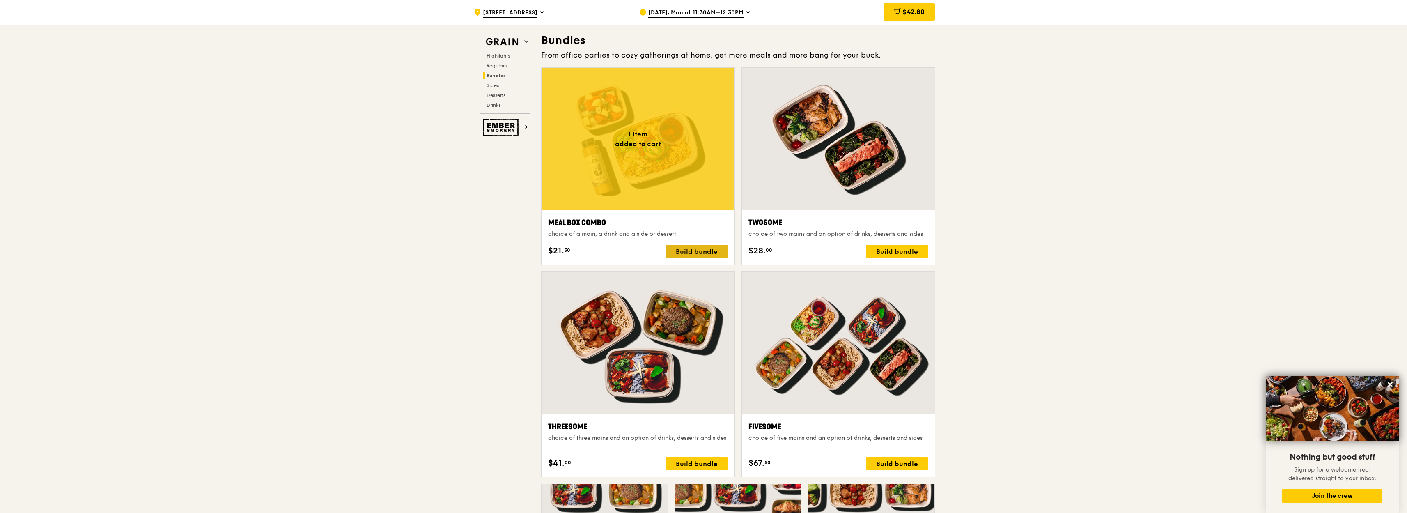
click at [692, 250] on div "Build bundle" at bounding box center [697, 251] width 62 height 13
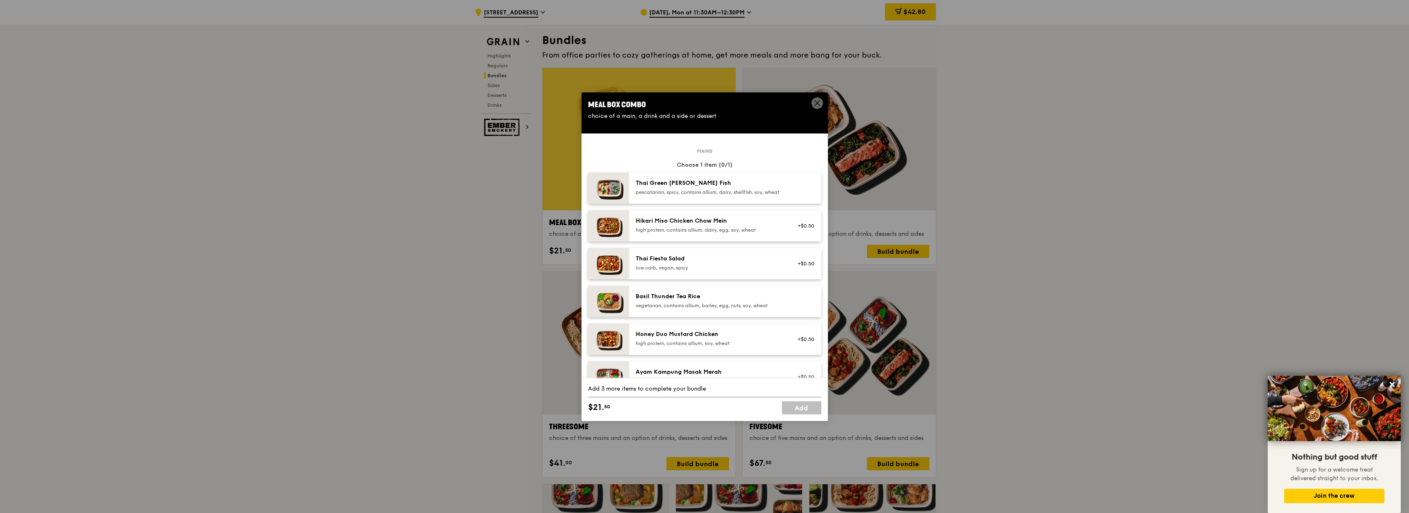
click at [692, 338] on div "Honey Duo Mustard Chicken" at bounding box center [709, 334] width 147 height 8
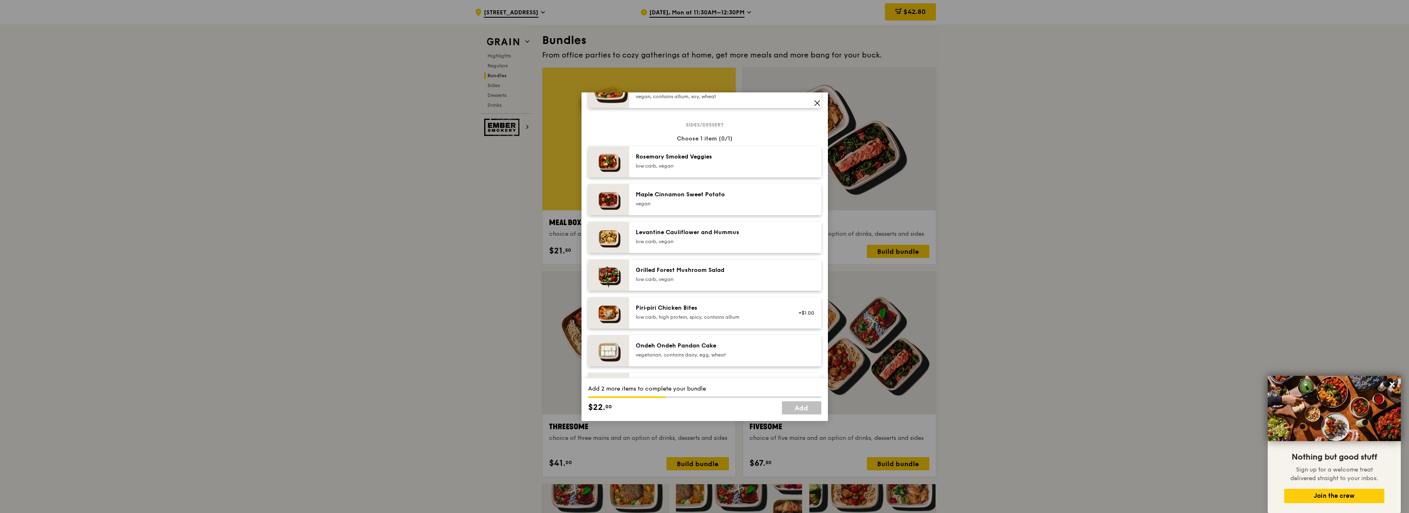
scroll to position [542, 0]
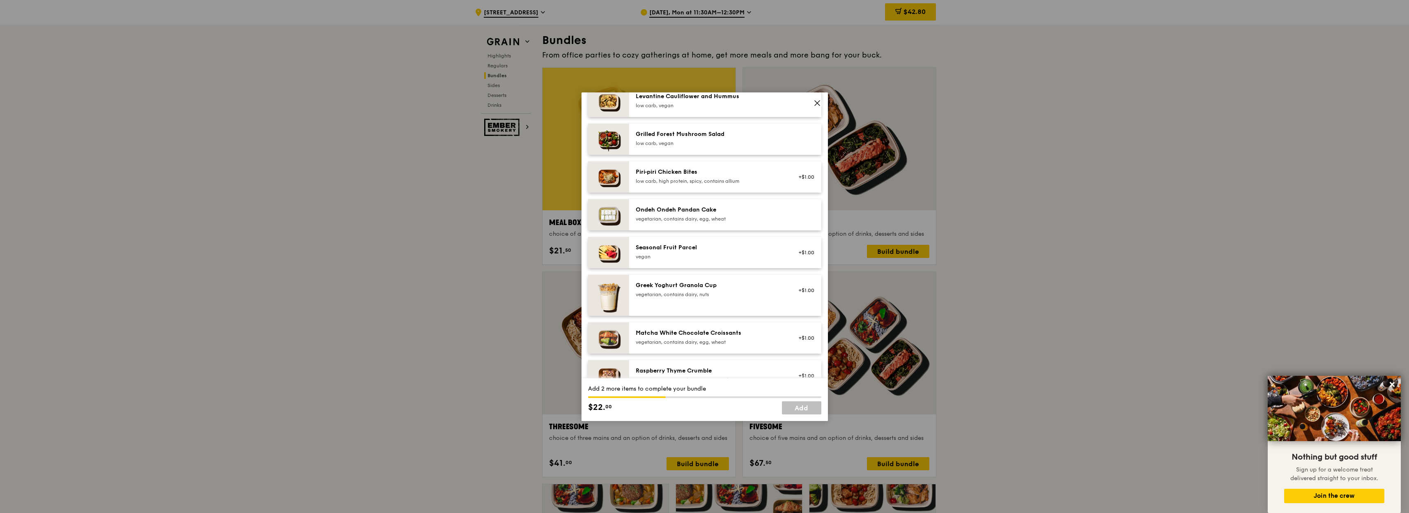
click at [689, 260] on div "vegan" at bounding box center [709, 256] width 147 height 7
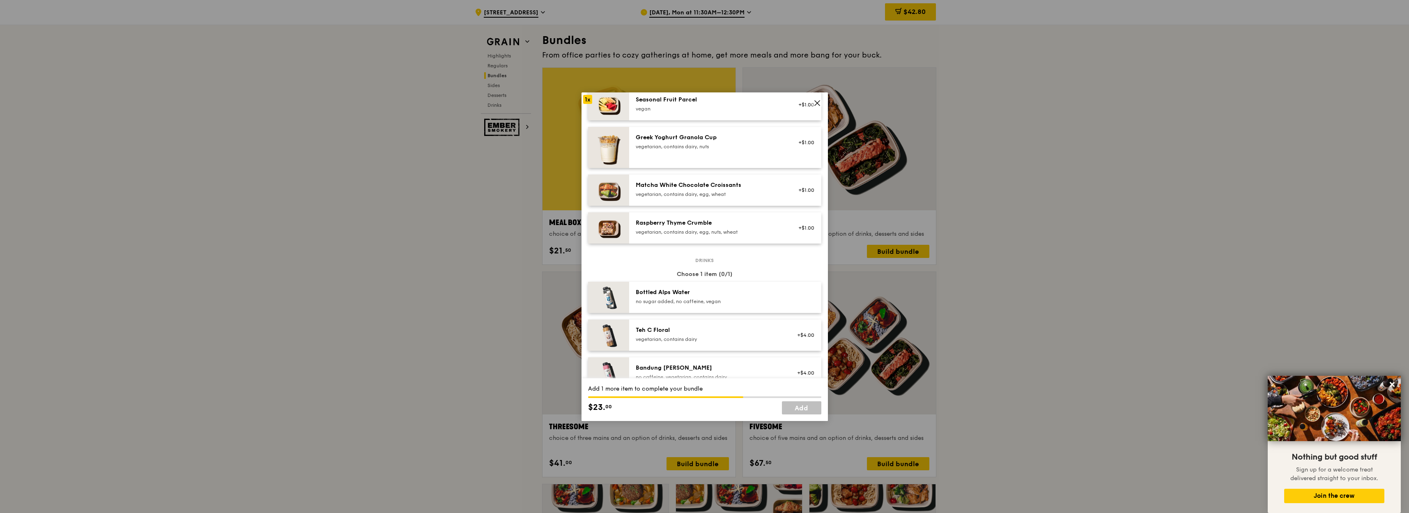
click at [702, 296] on div "Bottled Alps Water" at bounding box center [709, 292] width 147 height 8
click at [808, 413] on link "Add" at bounding box center [801, 407] width 39 height 13
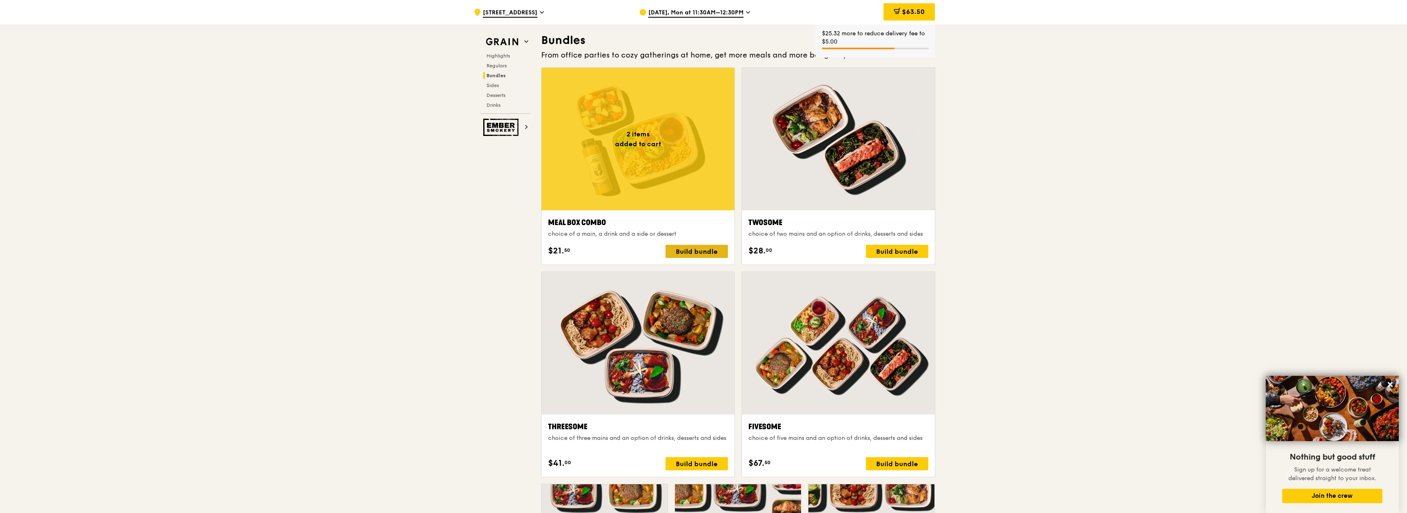
click at [690, 256] on div "Build bundle" at bounding box center [697, 251] width 62 height 13
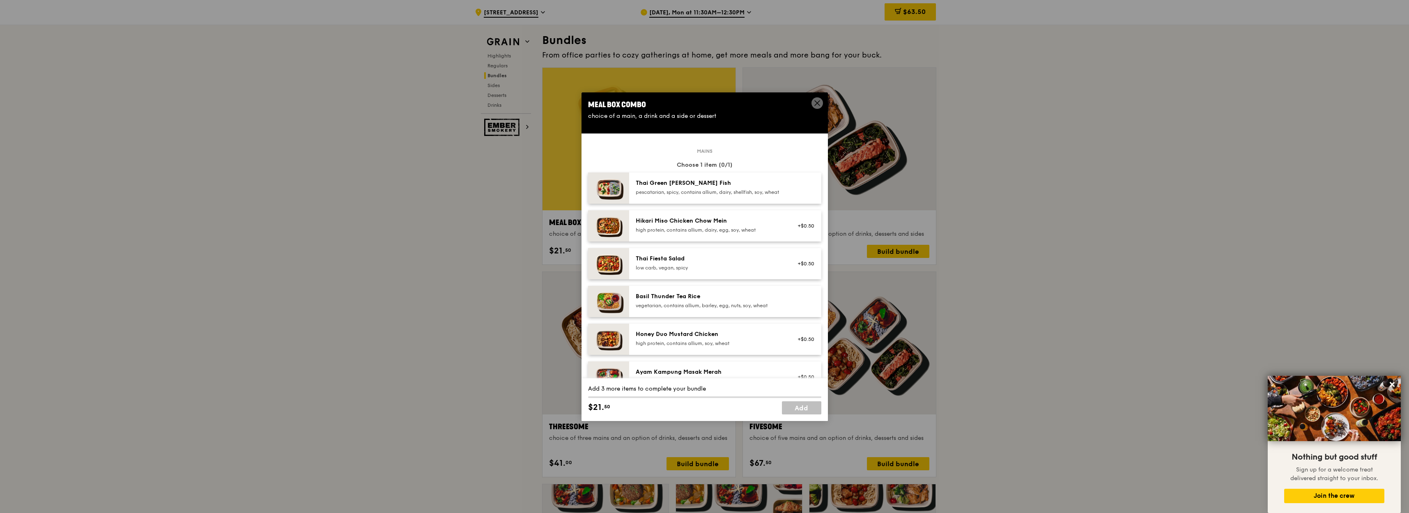
scroll to position [148, 0]
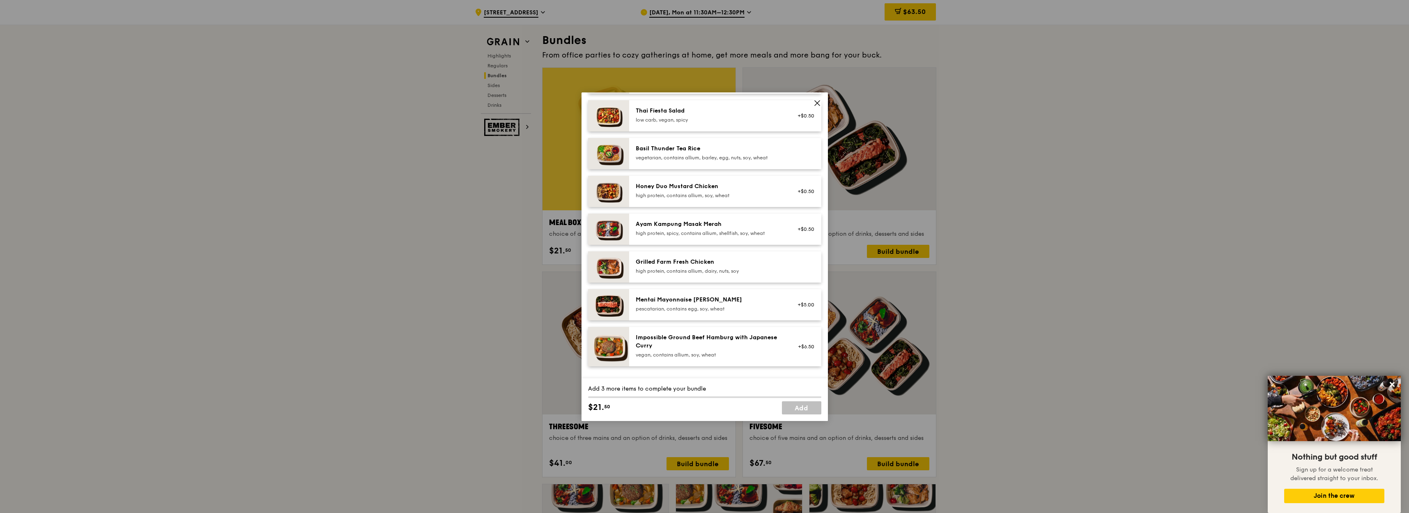
click at [696, 312] on div "pescatarian, contains egg, soy, wheat" at bounding box center [709, 308] width 147 height 7
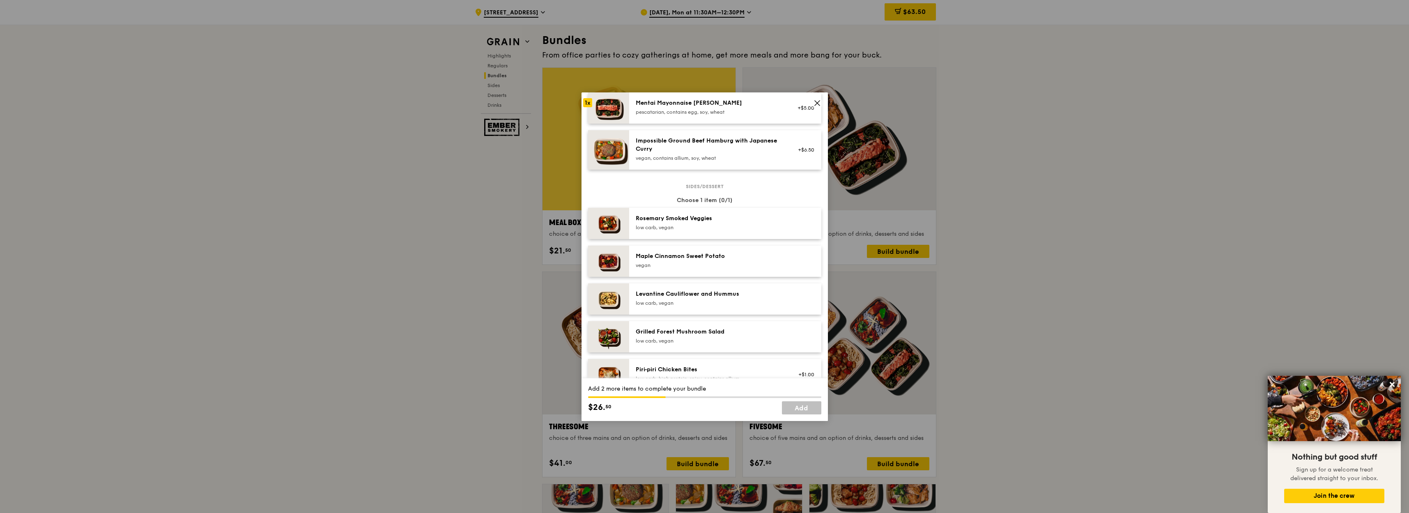
scroll to position [345, 0]
click at [690, 370] on div "Piri‑piri Chicken Bites low carb, high protein, spicy, contains allium +$1.00" at bounding box center [725, 373] width 192 height 31
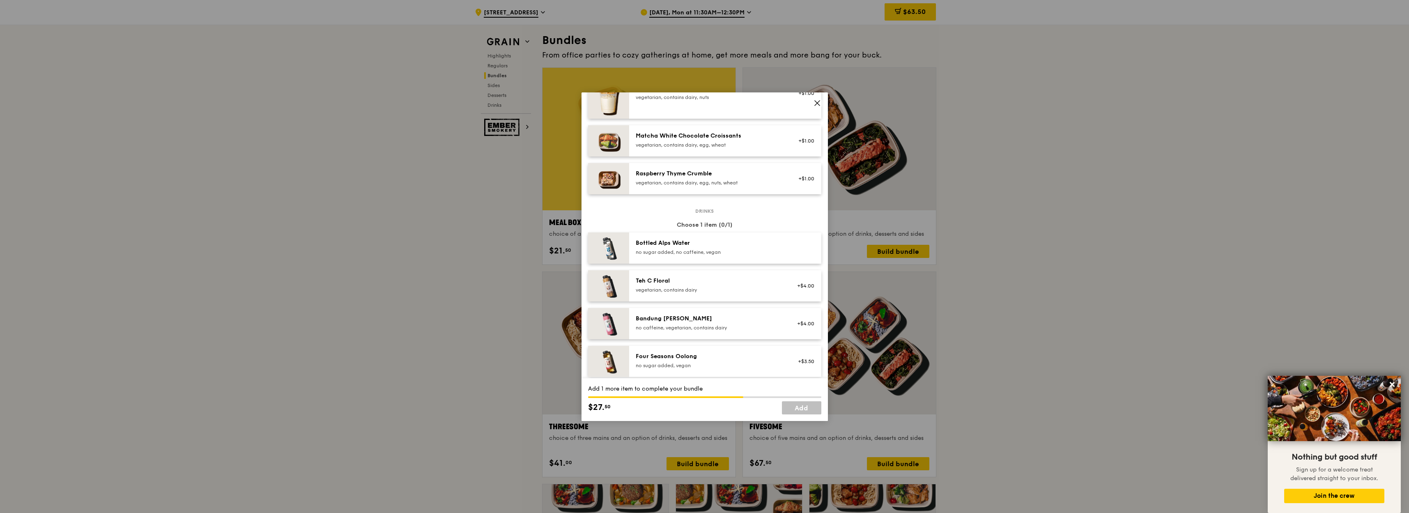
scroll to position [887, 0]
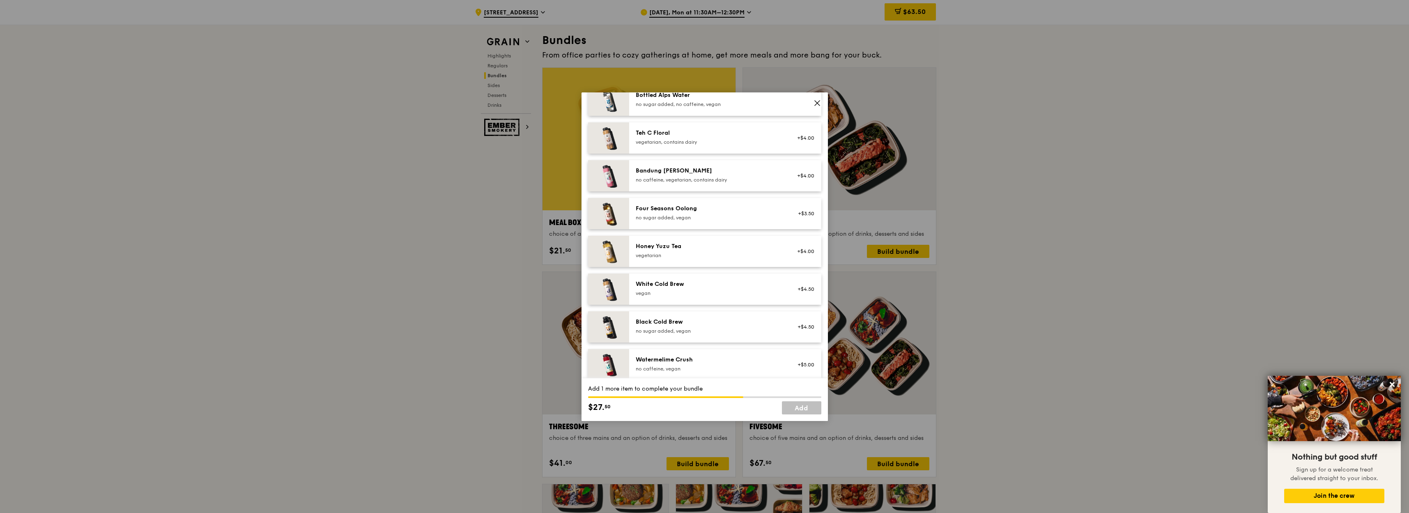
click at [689, 333] on div "Black Cold Brew no sugar added, vegan" at bounding box center [709, 326] width 147 height 16
click at [799, 409] on link "Add" at bounding box center [801, 407] width 39 height 13
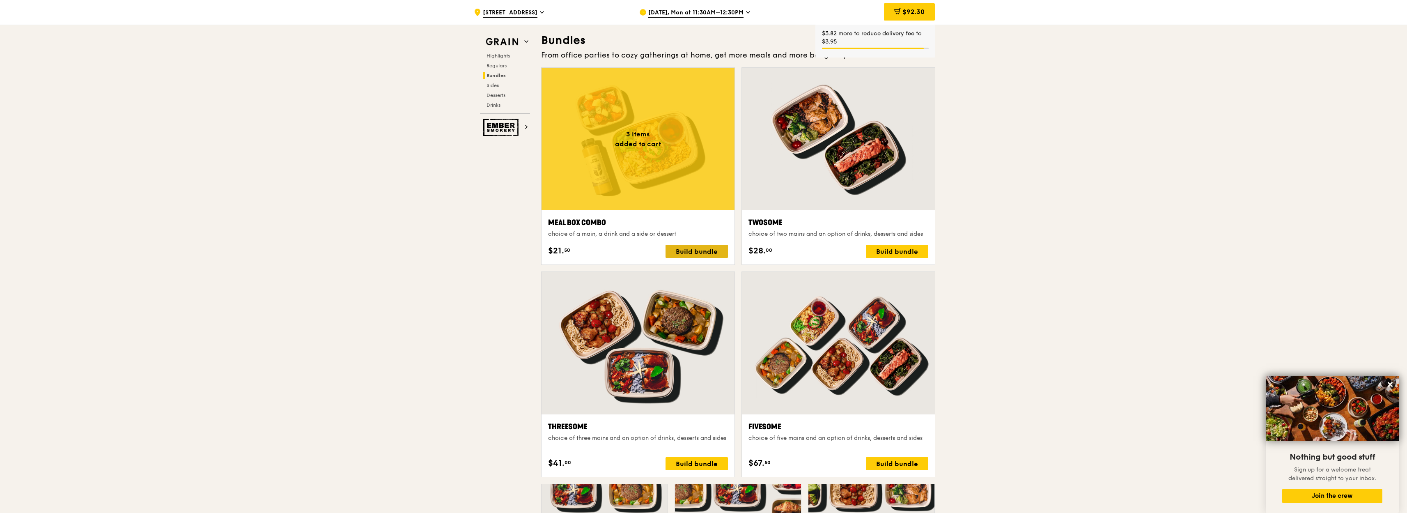
click at [701, 257] on div "Build bundle" at bounding box center [697, 251] width 62 height 13
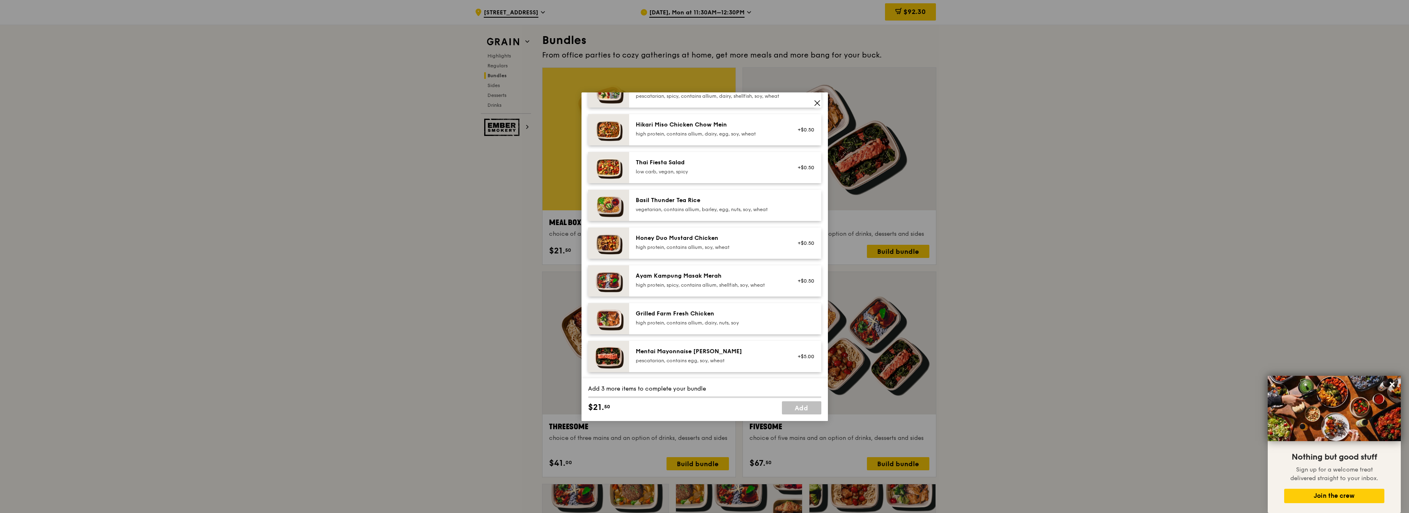
scroll to position [99, 0]
click at [717, 315] on div "Grilled Farm Fresh Chicken" at bounding box center [709, 311] width 147 height 8
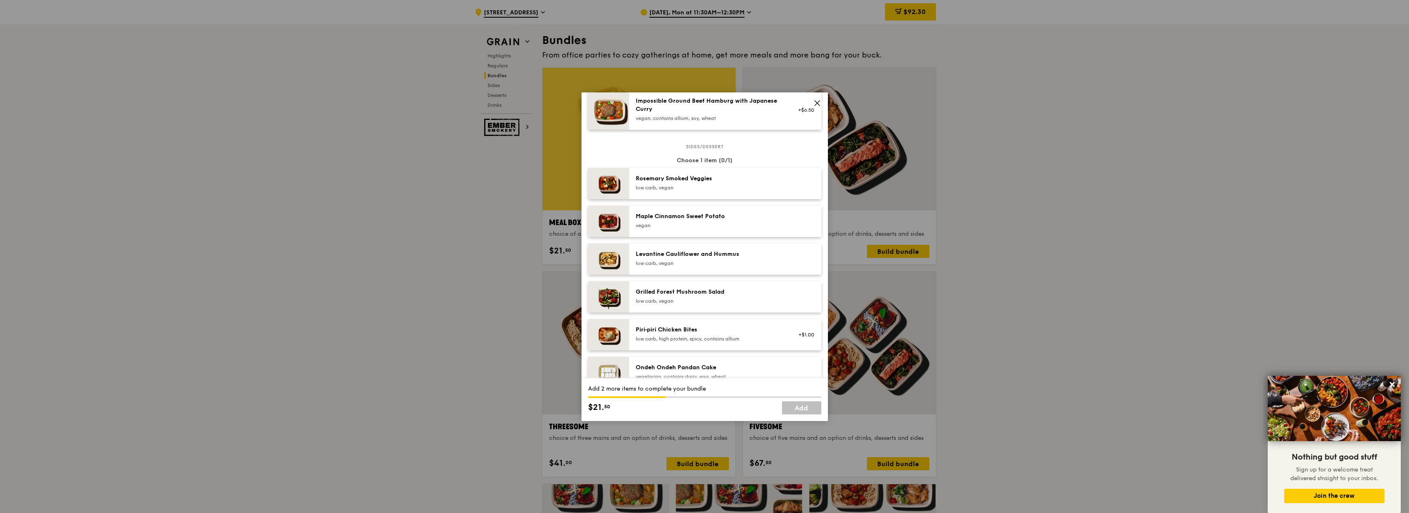
scroll to position [493, 0]
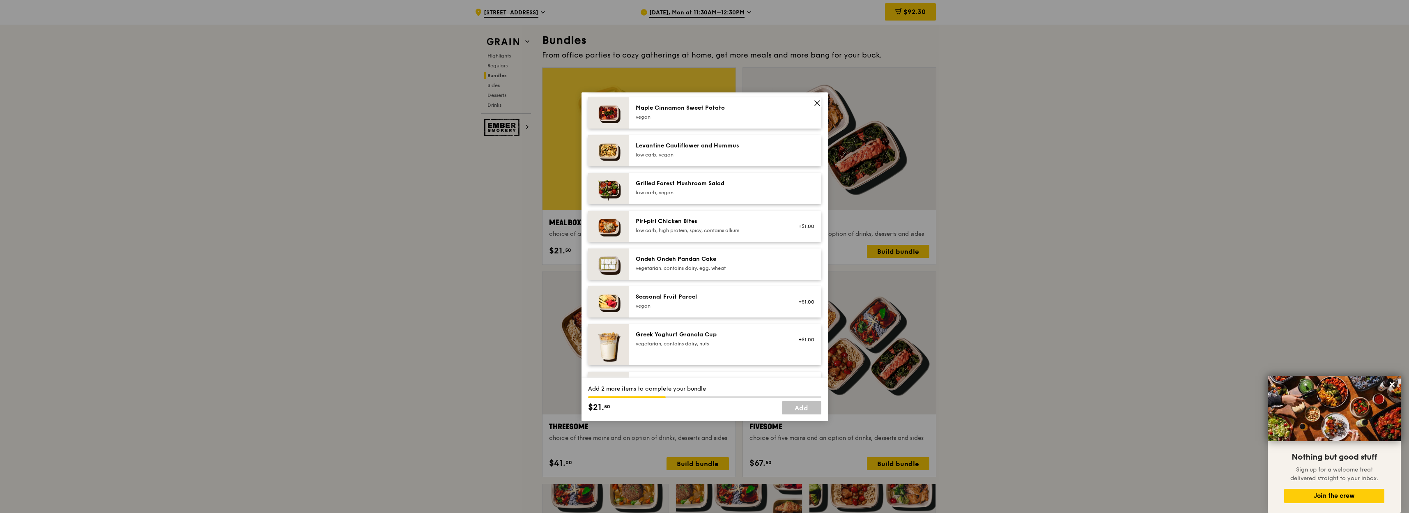
click at [722, 309] on div "vegan" at bounding box center [709, 306] width 147 height 7
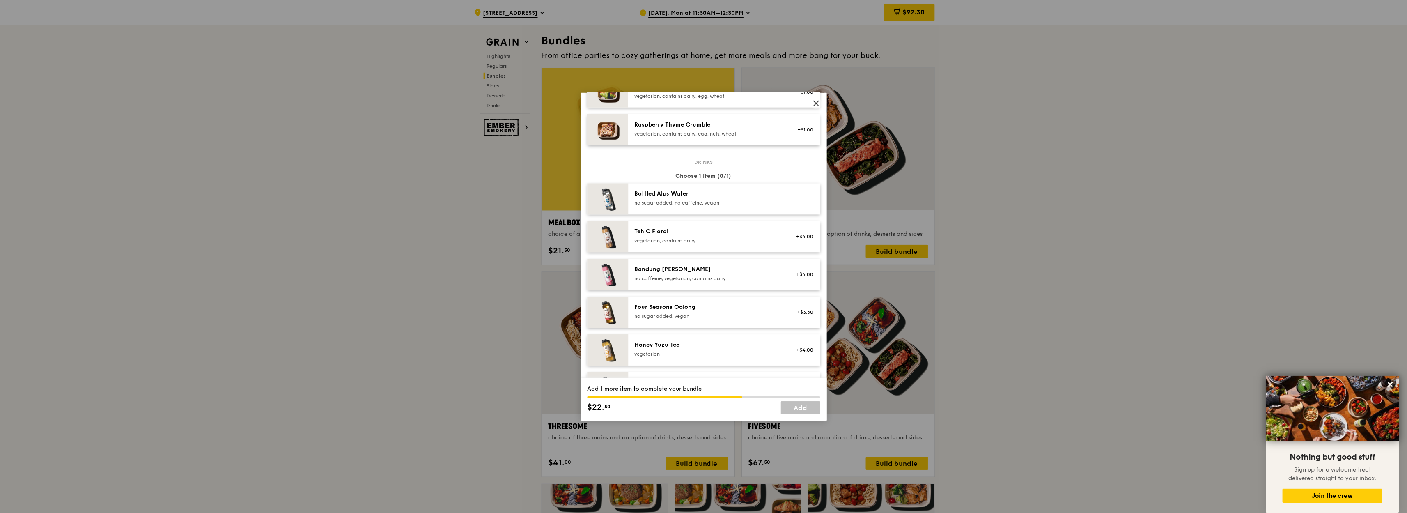
scroll to position [936, 0]
click at [719, 289] on div "Black Cold Brew no sugar added, vegan" at bounding box center [709, 280] width 157 height 18
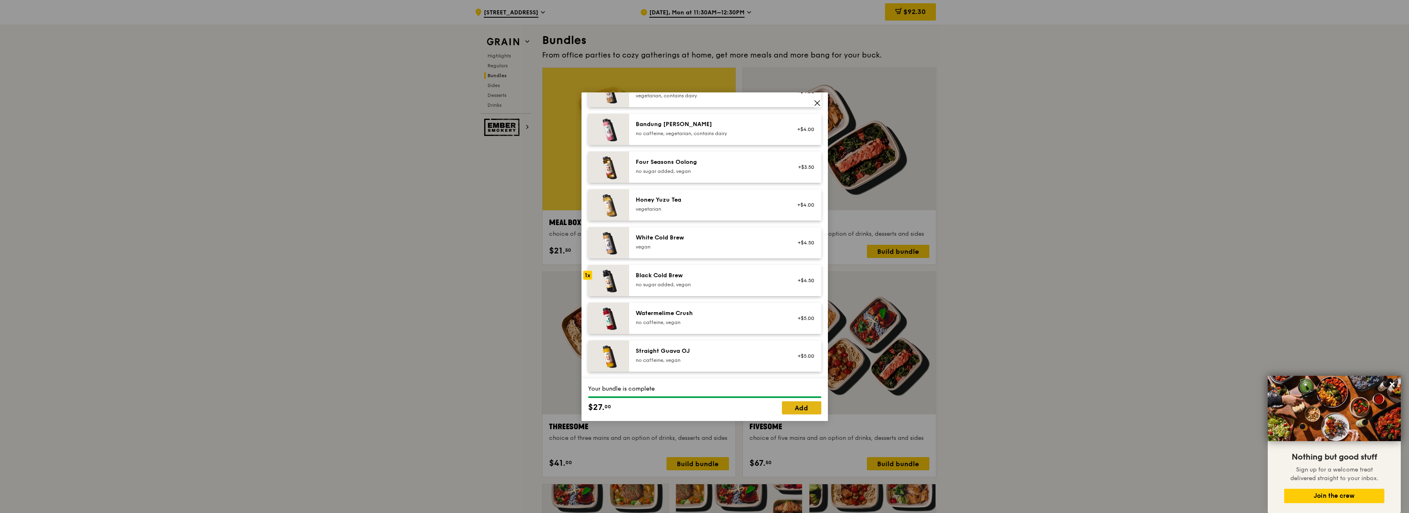
click at [810, 406] on link "Add" at bounding box center [801, 407] width 39 height 13
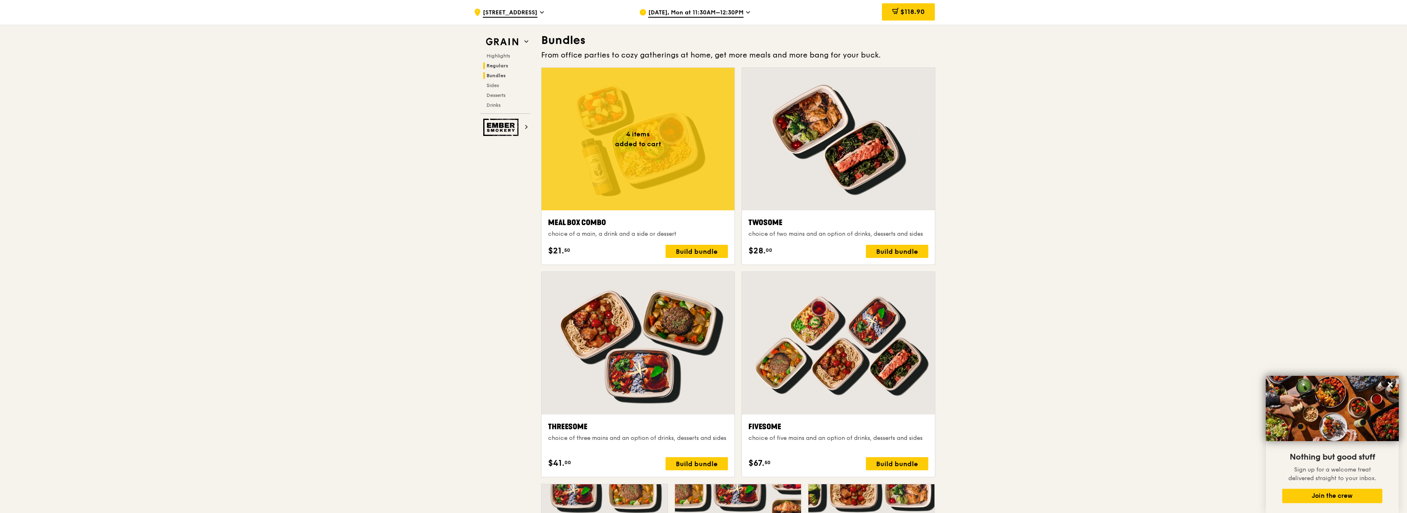
click at [501, 66] on span "Regulars" at bounding box center [498, 66] width 22 height 6
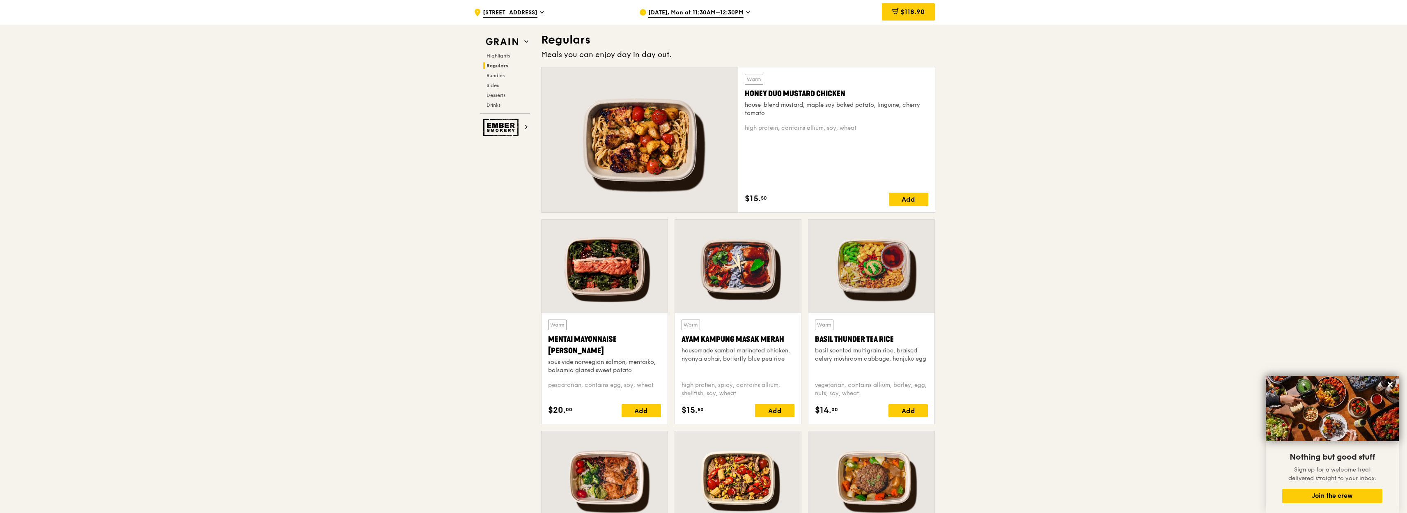
scroll to position [563, 0]
click at [645, 410] on div "Add" at bounding box center [641, 410] width 39 height 13
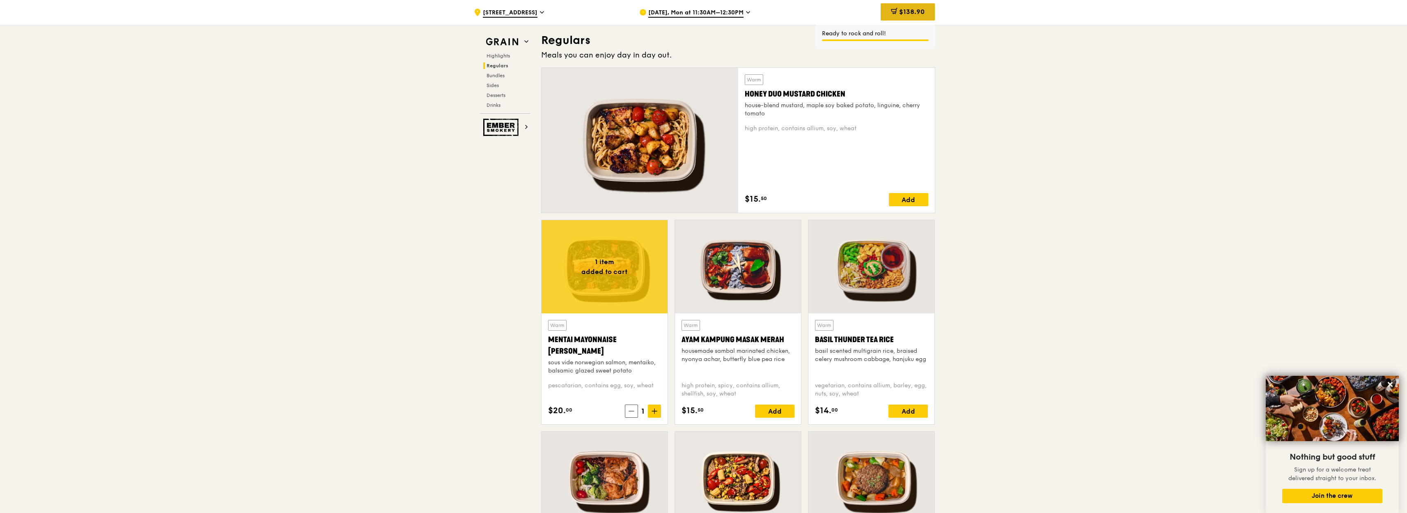
click at [910, 14] on span "$138.90" at bounding box center [911, 12] width 25 height 8
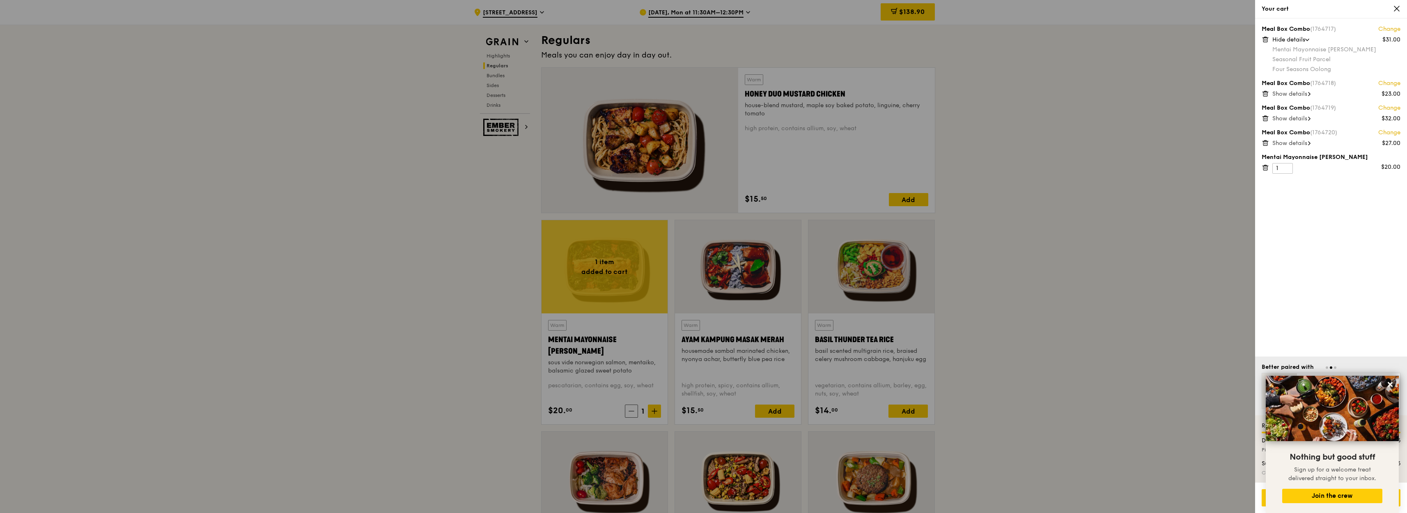
click at [1305, 41] on span "Hide details" at bounding box center [1288, 39] width 33 height 7
click at [1314, 64] on div "Show details" at bounding box center [1336, 64] width 128 height 8
click at [1311, 118] on icon at bounding box center [1309, 119] width 2 height 4
click at [1310, 175] on span at bounding box center [1309, 173] width 2 height 8
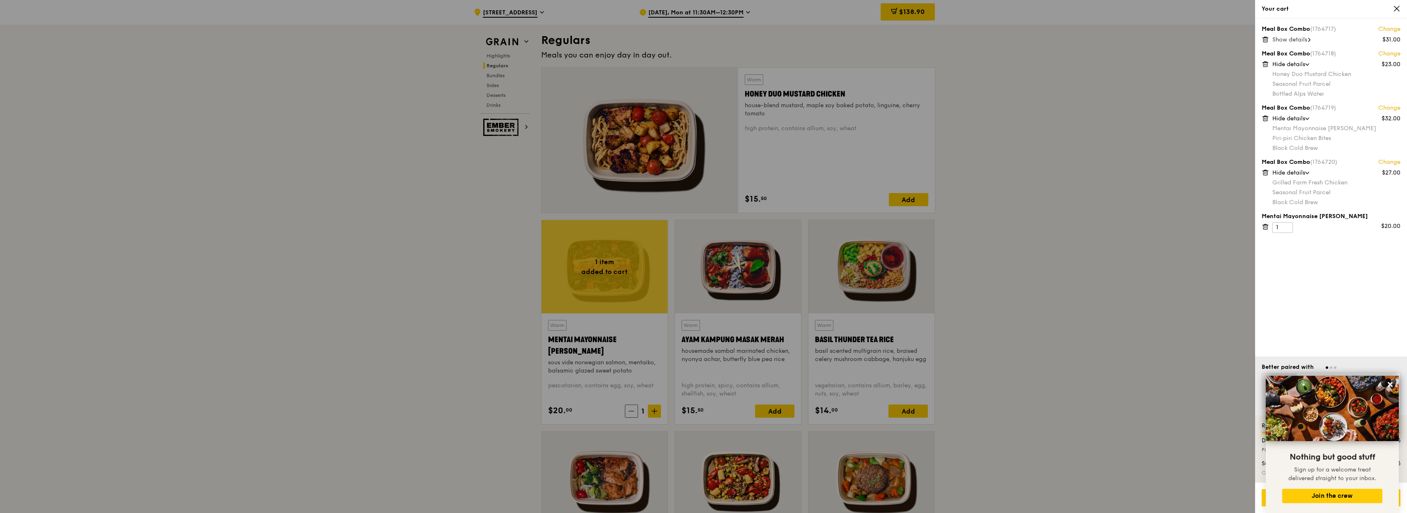
click at [1141, 301] on div at bounding box center [703, 256] width 1407 height 513
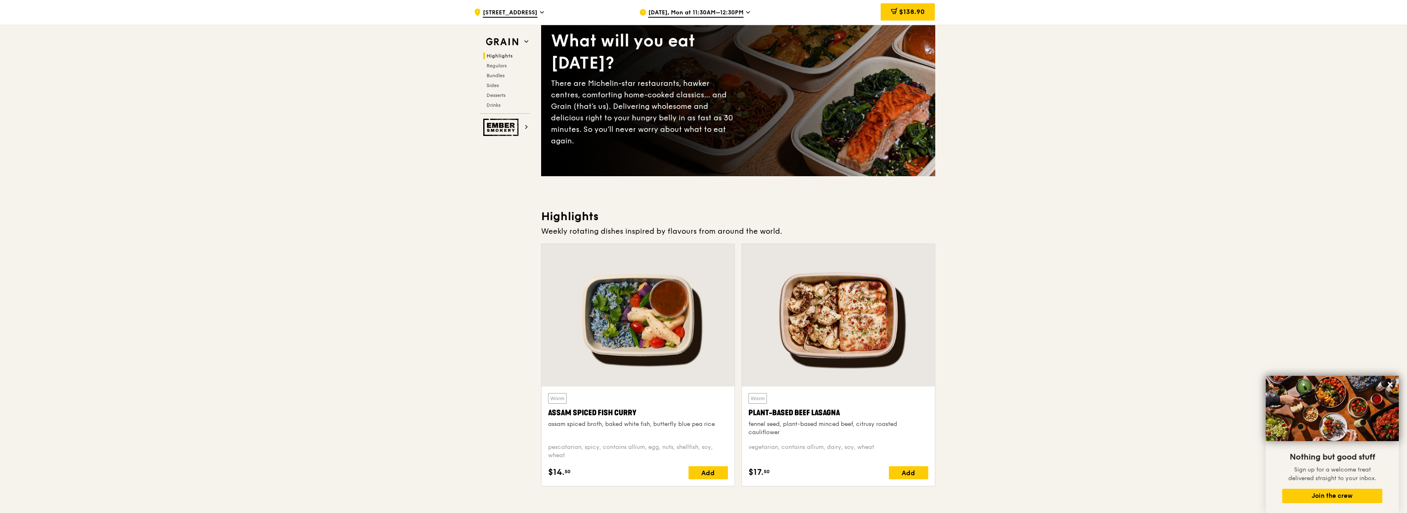
scroll to position [0, 0]
